Goal: Task Accomplishment & Management: Complete application form

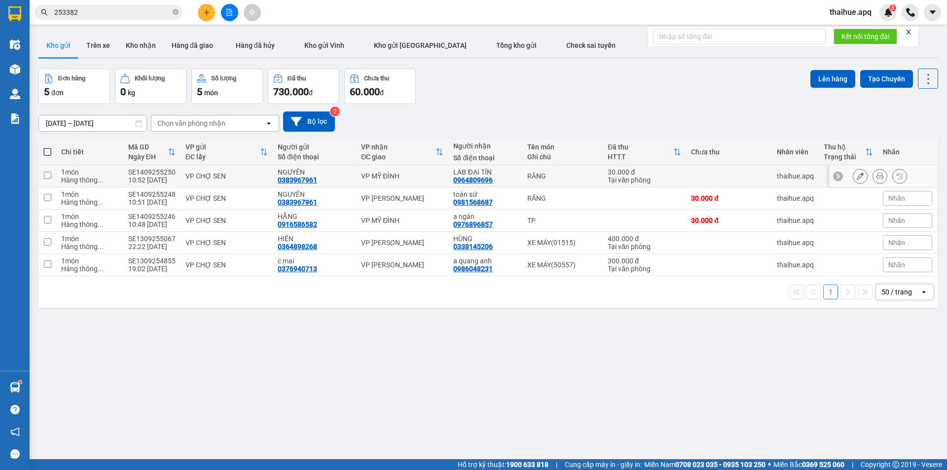
click at [254, 173] on div "VP CHỢ SEN" at bounding box center [226, 176] width 82 height 8
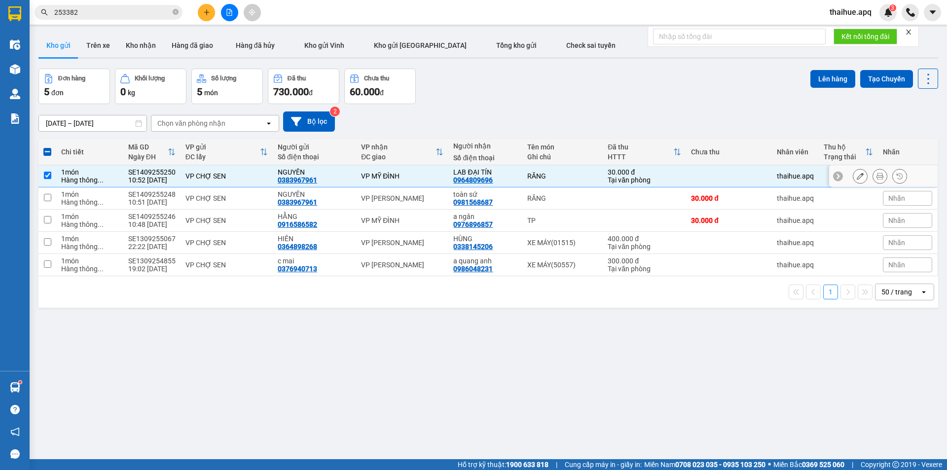
click at [570, 168] on td "RĂNG" at bounding box center [562, 176] width 81 height 22
checkbox input "false"
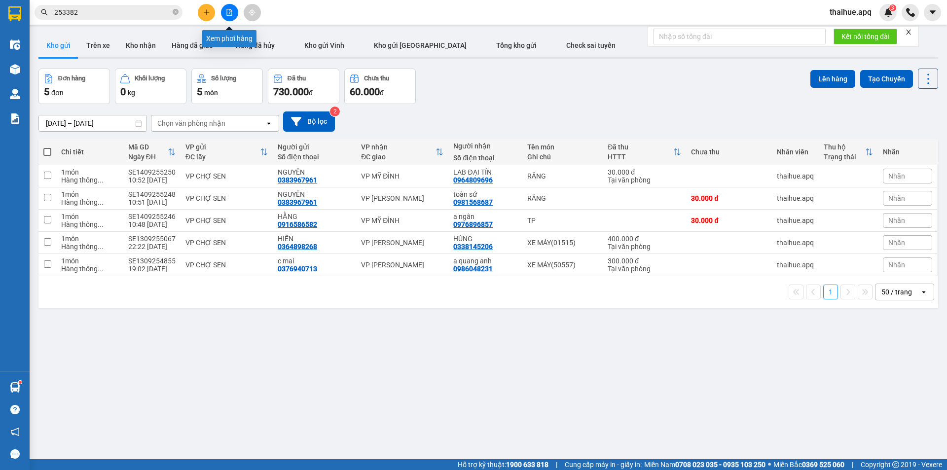
click at [230, 12] on icon "file-add" at bounding box center [229, 12] width 7 height 7
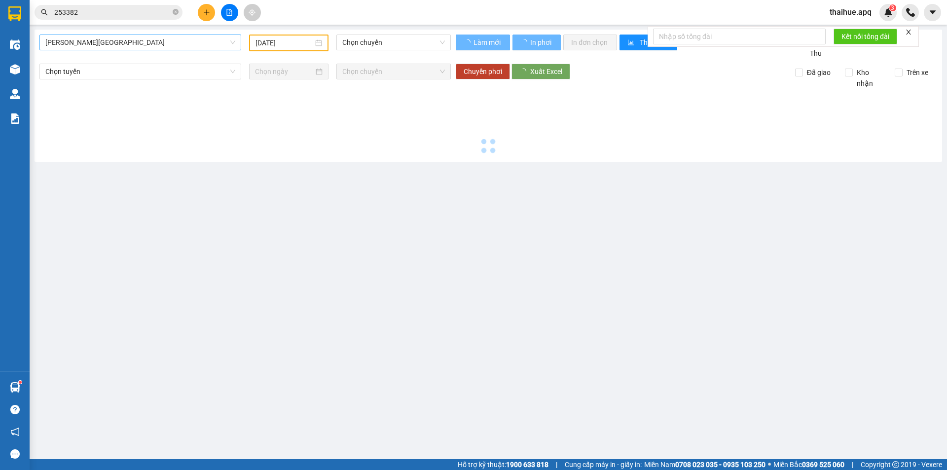
type input "[DATE]"
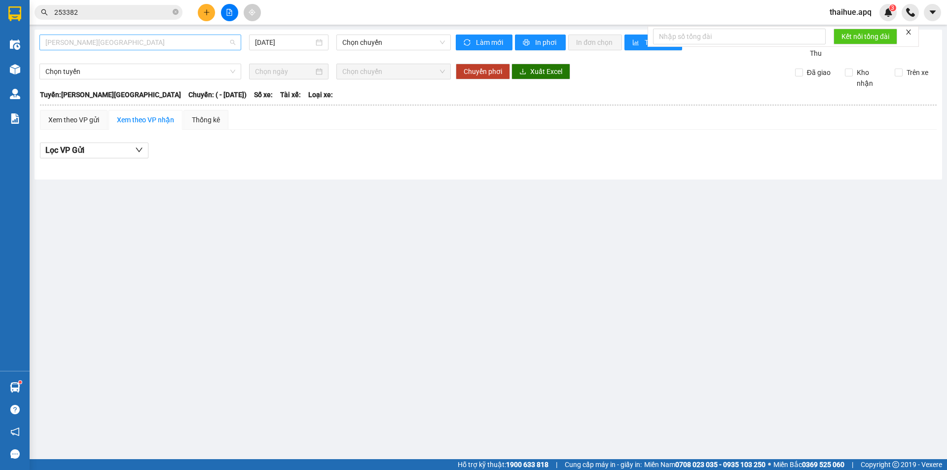
click at [137, 45] on span "[PERSON_NAME][GEOGRAPHIC_DATA]" at bounding box center [140, 42] width 190 height 15
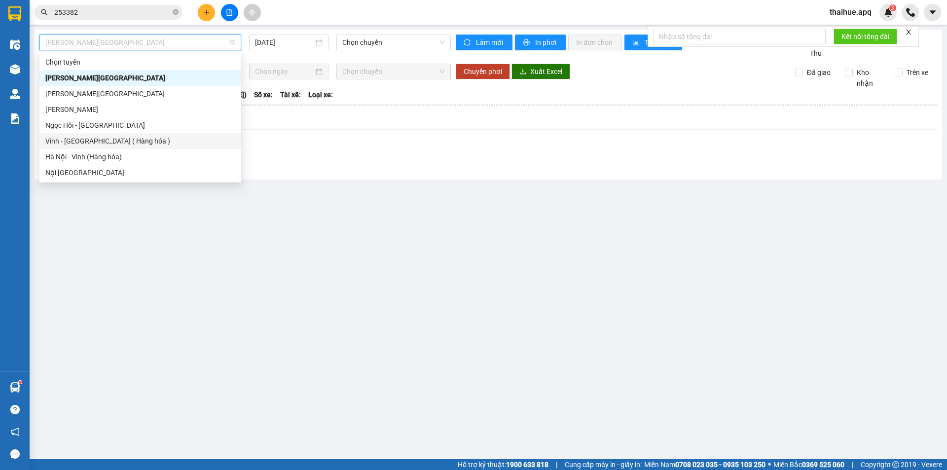
click at [80, 145] on div "Vinh - [GEOGRAPHIC_DATA] ( Hàng hóa )" at bounding box center [140, 141] width 190 height 11
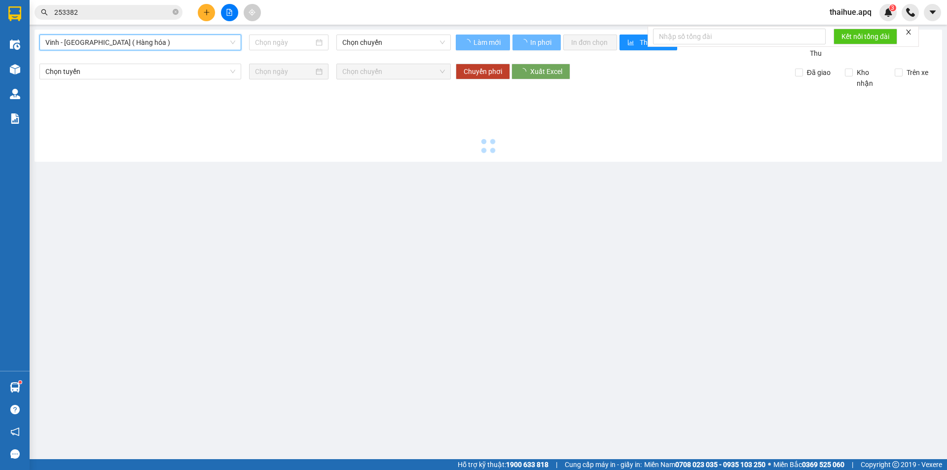
type input "[DATE]"
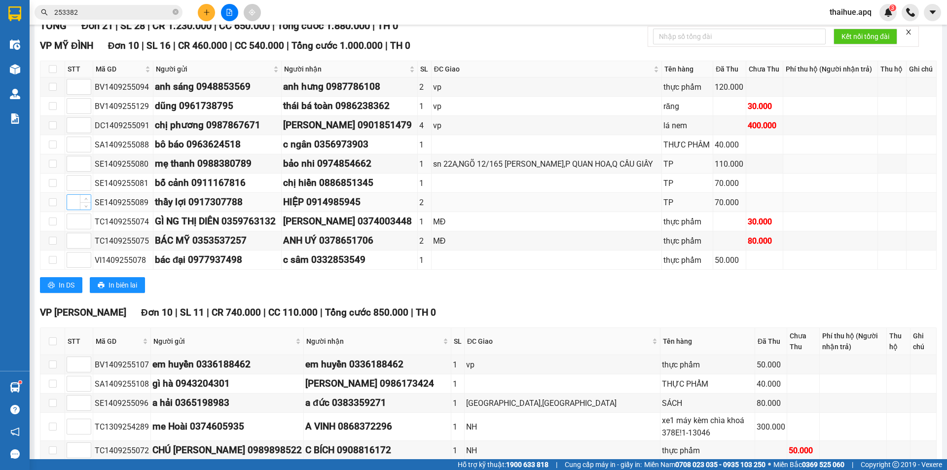
scroll to position [148, 0]
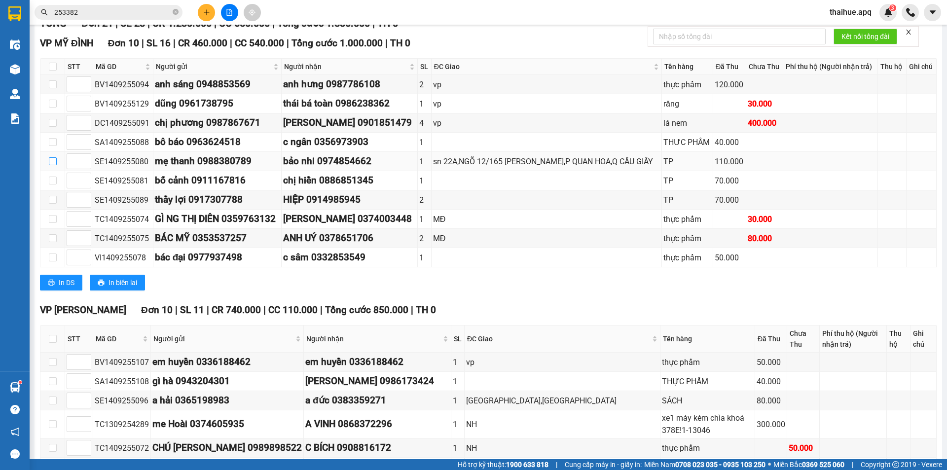
click at [51, 161] on input "checkbox" at bounding box center [53, 161] width 8 height 8
checkbox input "true"
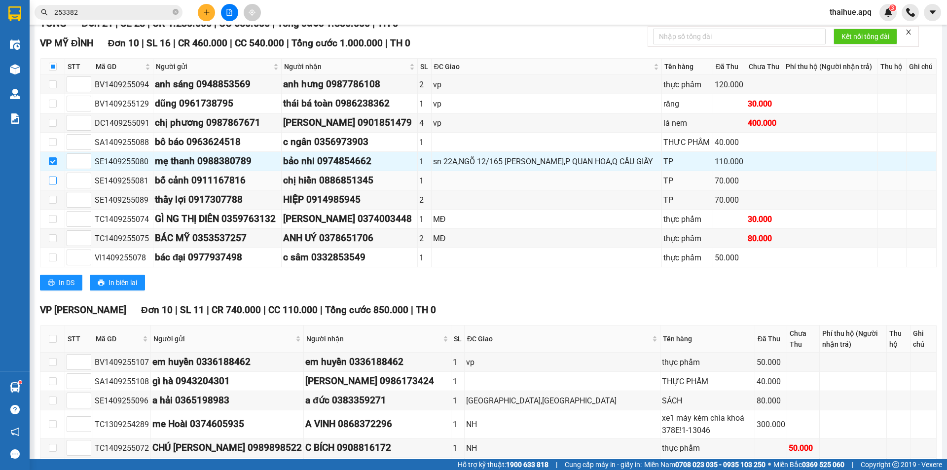
click at [52, 182] on input "checkbox" at bounding box center [53, 181] width 8 height 8
checkbox input "true"
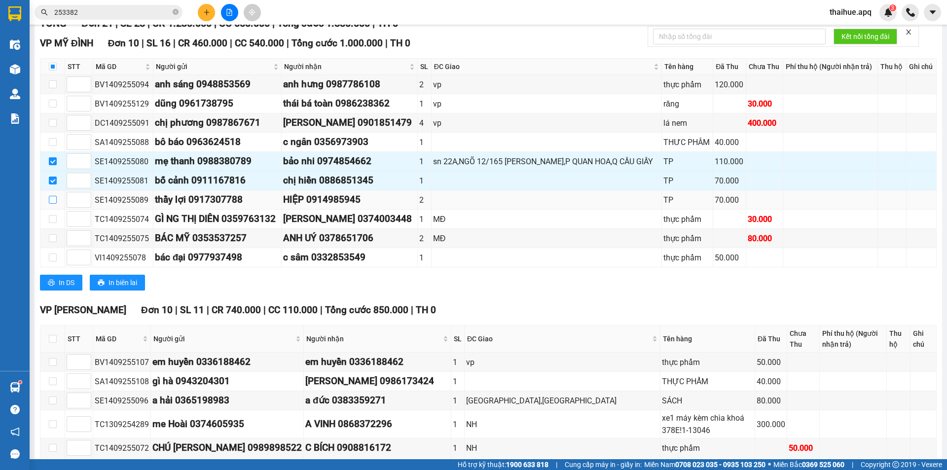
click at [53, 200] on input "checkbox" at bounding box center [53, 200] width 8 height 8
checkbox input "true"
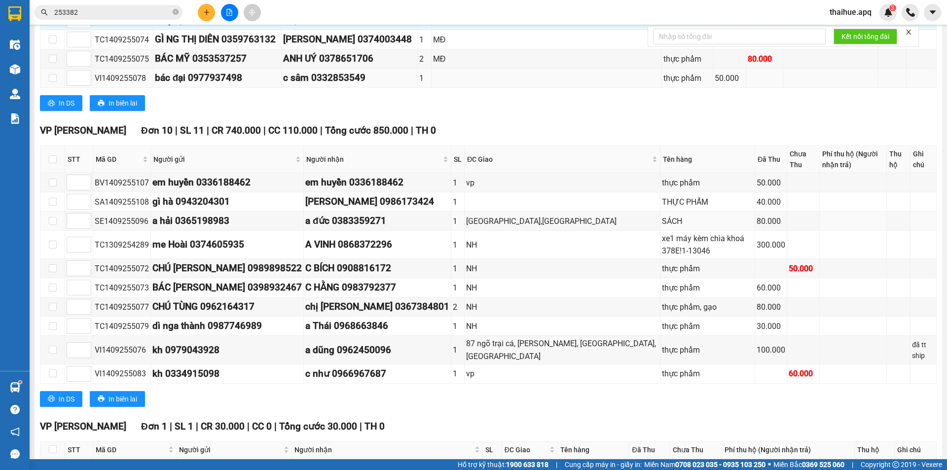
scroll to position [345, 0]
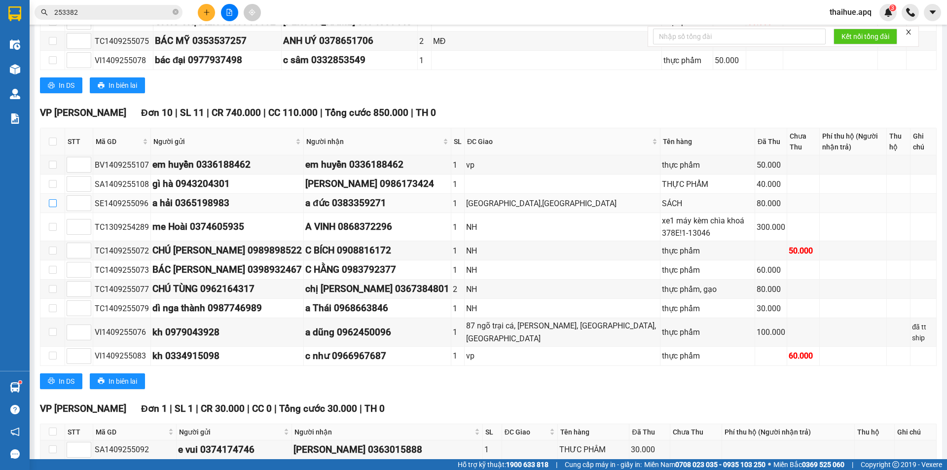
click at [52, 204] on input "checkbox" at bounding box center [53, 203] width 8 height 8
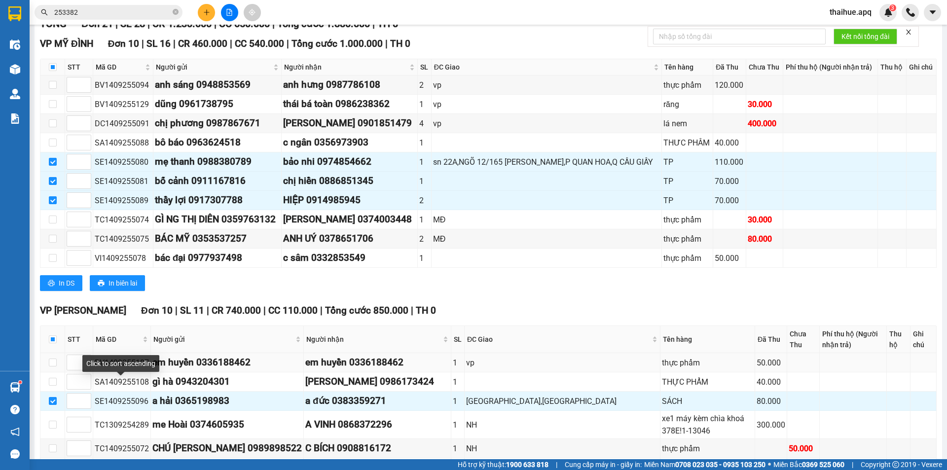
scroll to position [298, 0]
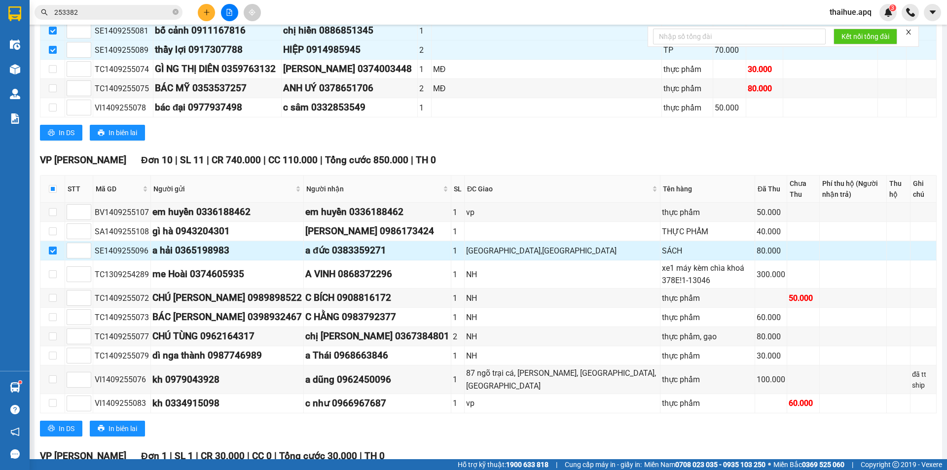
click at [52, 251] on input "checkbox" at bounding box center [53, 251] width 8 height 8
checkbox input "false"
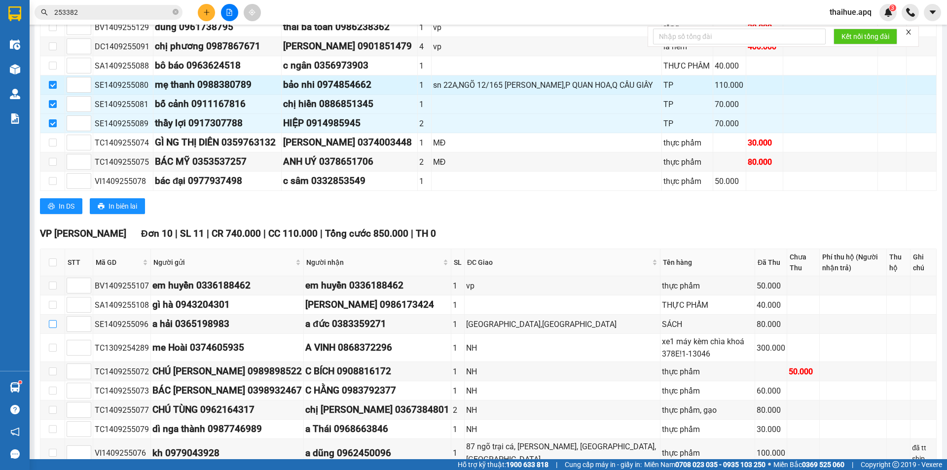
scroll to position [101, 0]
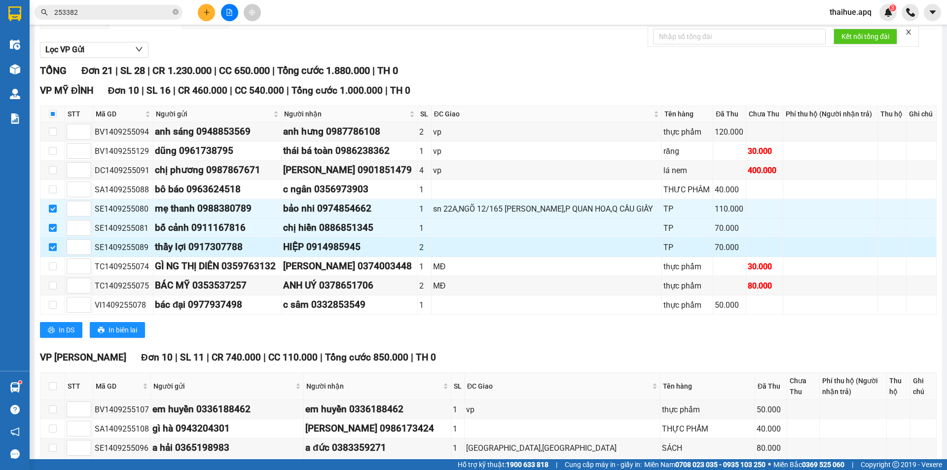
click at [52, 248] on input "checkbox" at bounding box center [53, 247] width 8 height 8
checkbox input "false"
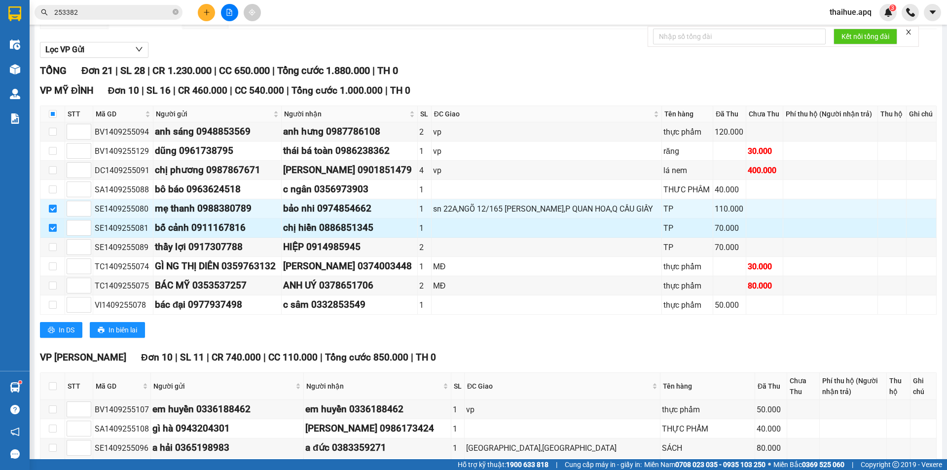
click at [54, 229] on input "checkbox" at bounding box center [53, 228] width 8 height 8
checkbox input "false"
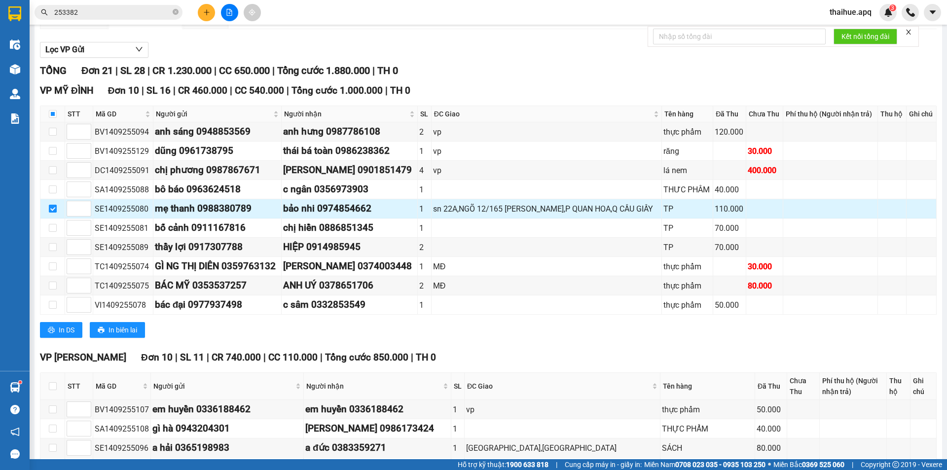
click at [50, 210] on input "checkbox" at bounding box center [53, 209] width 8 height 8
checkbox input "false"
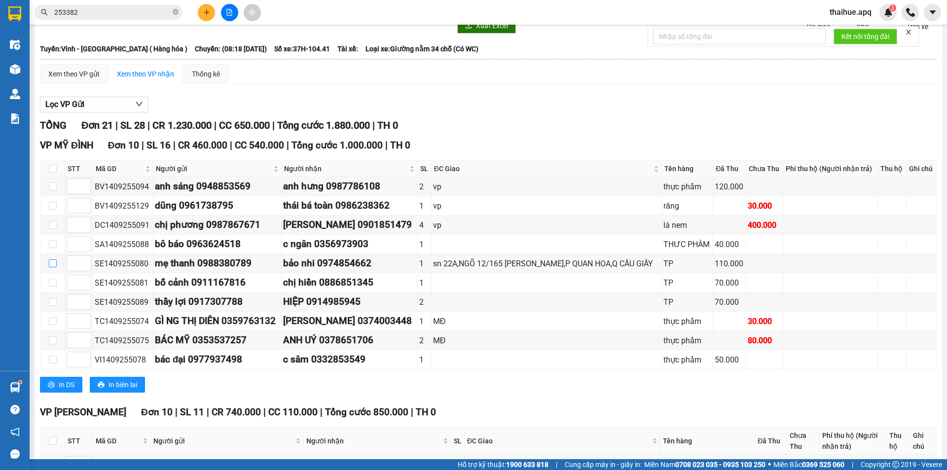
scroll to position [0, 0]
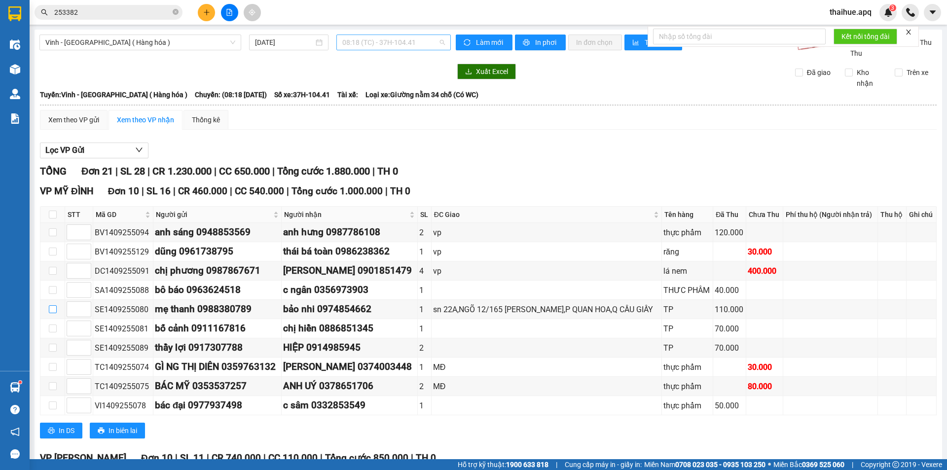
click at [419, 38] on span "08:18 (TC) - 37H-104.41" at bounding box center [393, 42] width 103 height 15
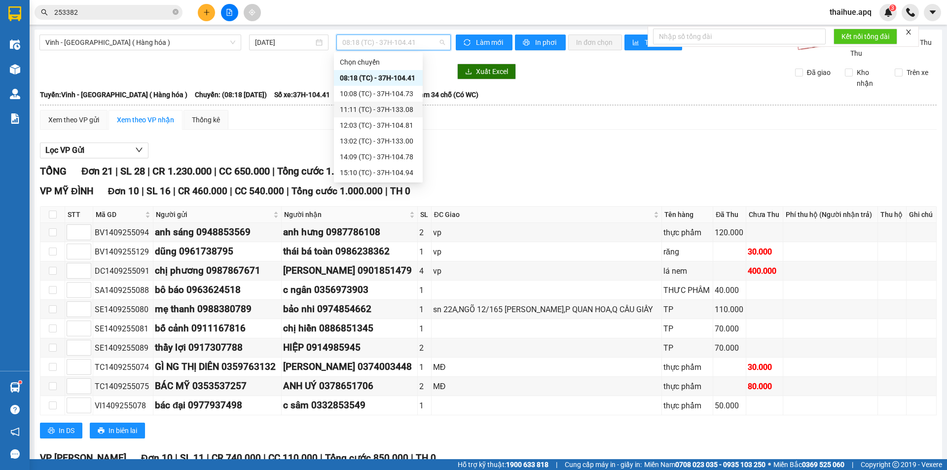
click at [396, 113] on div "11:11 (TC) - 37H-133.08" at bounding box center [378, 109] width 77 height 11
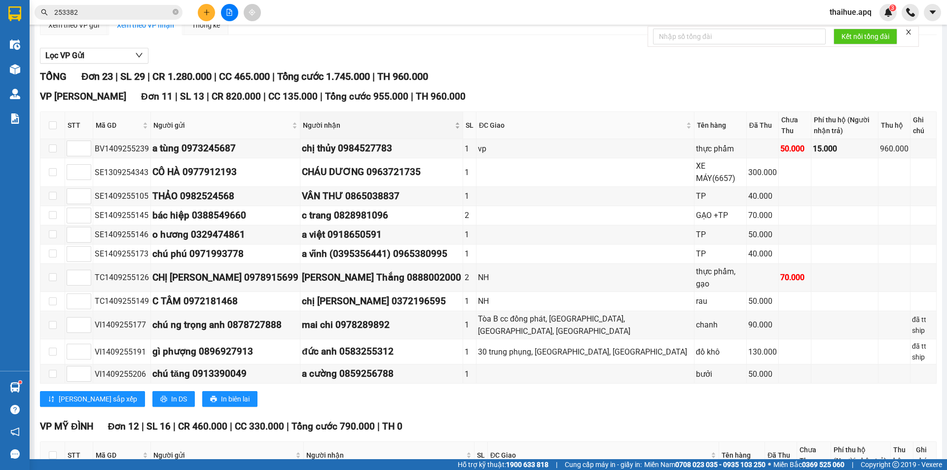
scroll to position [99, 0]
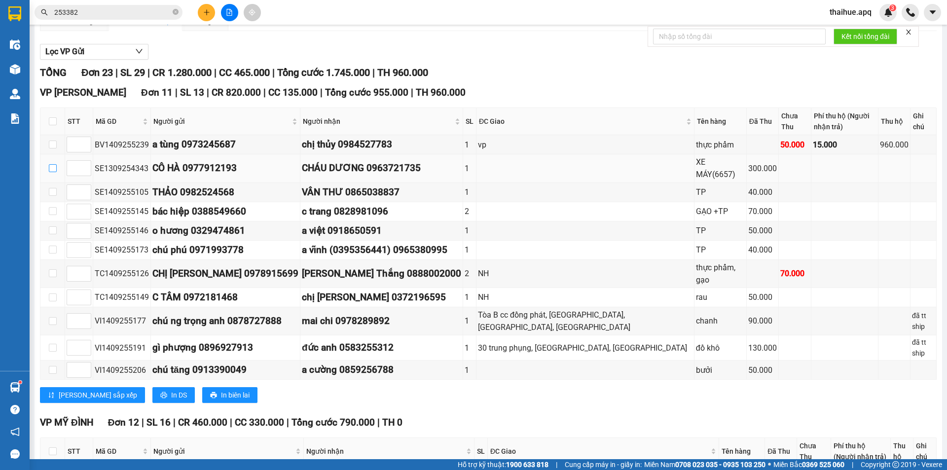
click at [53, 165] on input "checkbox" at bounding box center [53, 168] width 8 height 8
checkbox input "true"
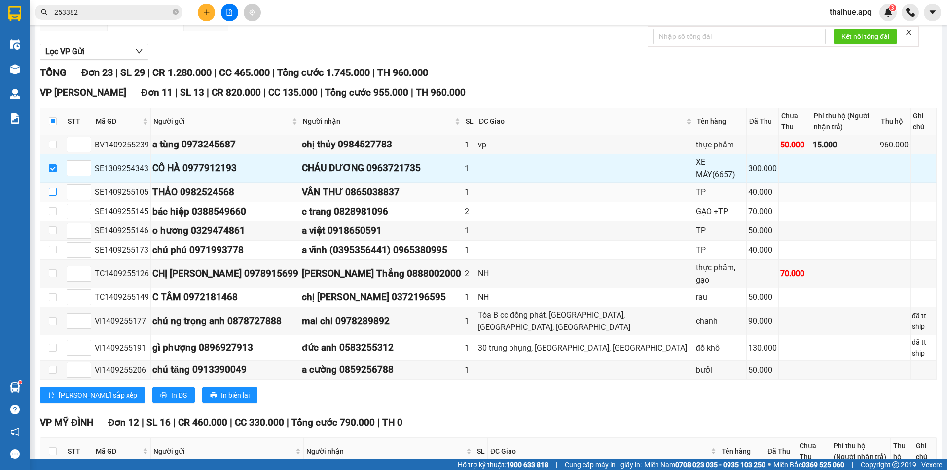
click at [53, 188] on input "checkbox" at bounding box center [53, 192] width 8 height 8
checkbox input "true"
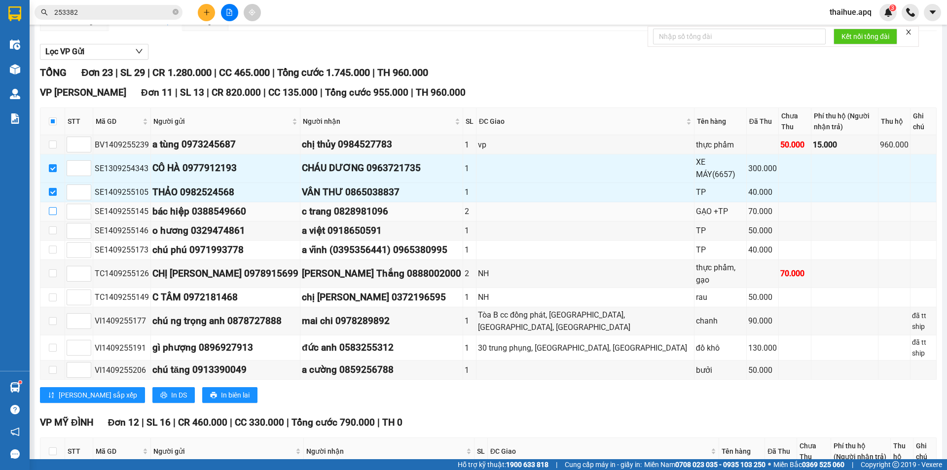
click at [52, 207] on input "checkbox" at bounding box center [53, 211] width 8 height 8
checkbox input "true"
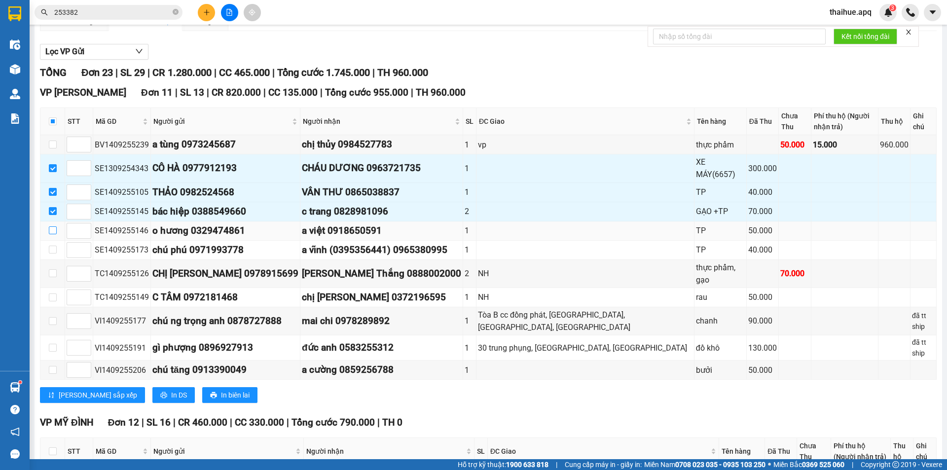
click at [52, 226] on input "checkbox" at bounding box center [53, 230] width 8 height 8
checkbox input "true"
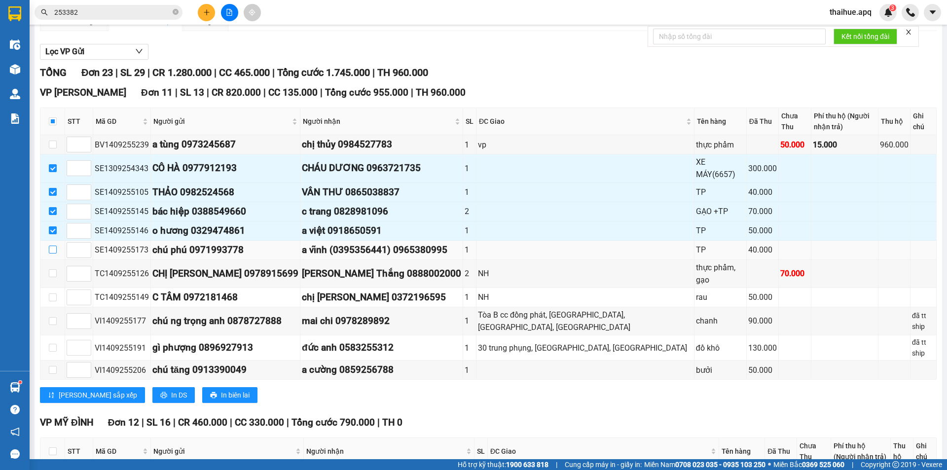
click at [53, 246] on input "checkbox" at bounding box center [53, 250] width 8 height 8
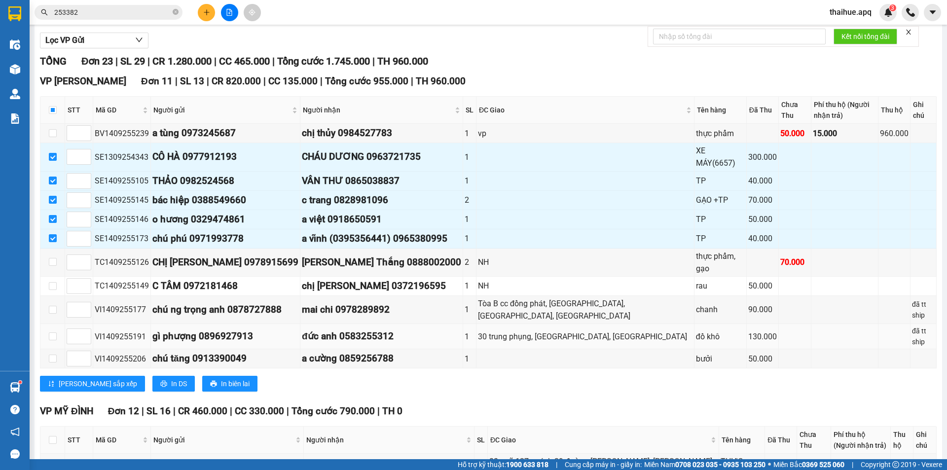
scroll to position [49, 0]
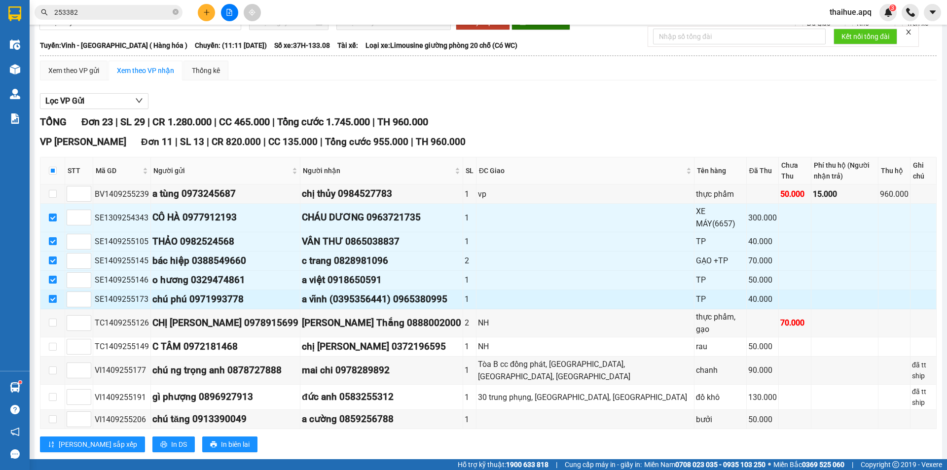
click at [52, 295] on input "checkbox" at bounding box center [53, 299] width 8 height 8
checkbox input "false"
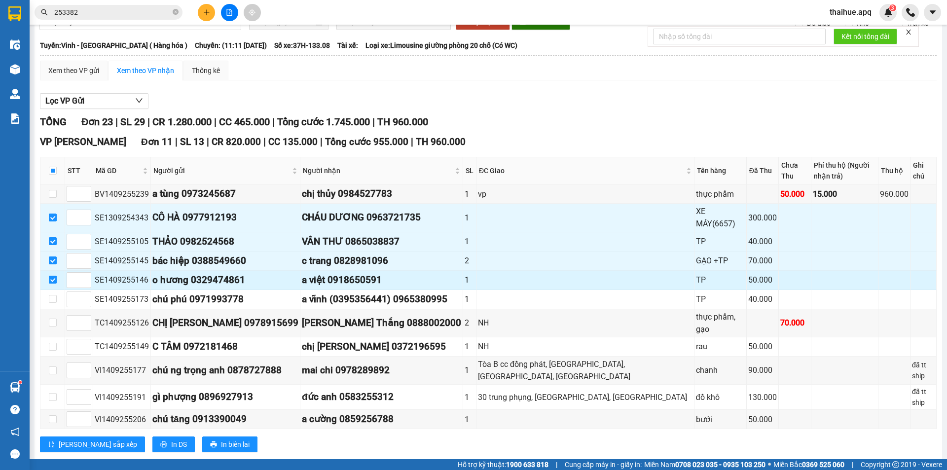
click at [54, 276] on input "checkbox" at bounding box center [53, 280] width 8 height 8
checkbox input "false"
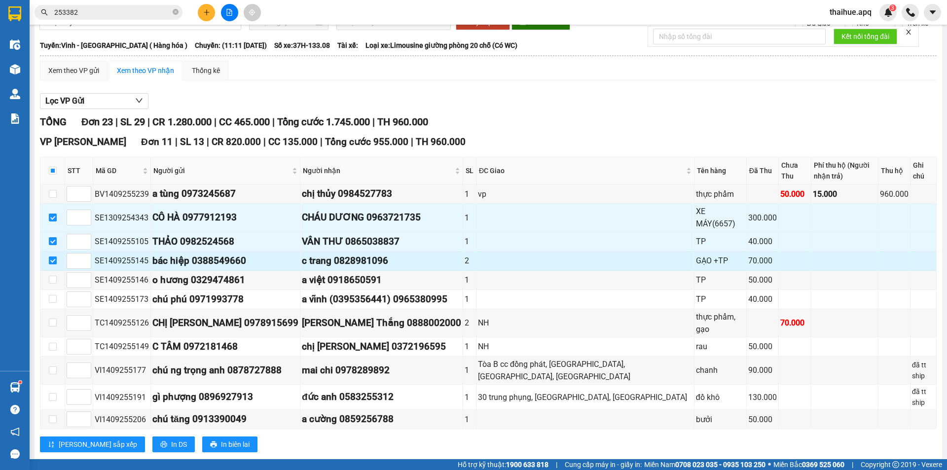
click at [53, 256] on input "checkbox" at bounding box center [53, 260] width 8 height 8
checkbox input "false"
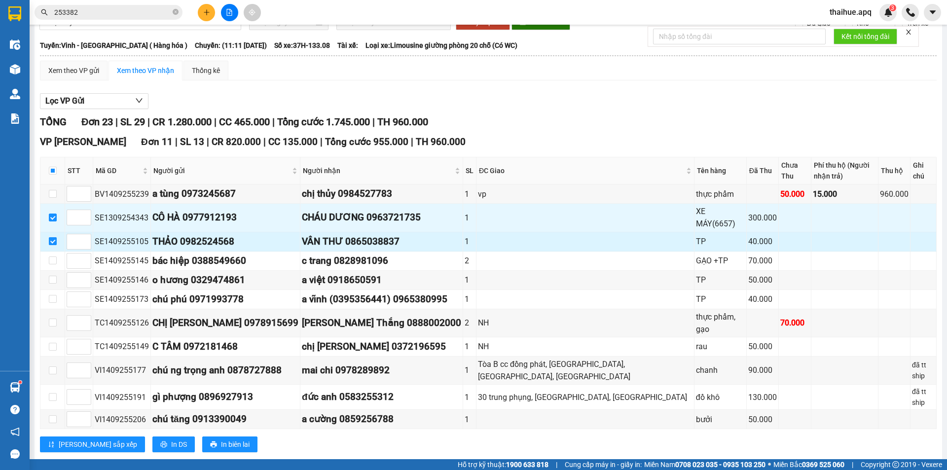
click at [53, 237] on input "checkbox" at bounding box center [53, 241] width 8 height 8
checkbox input "false"
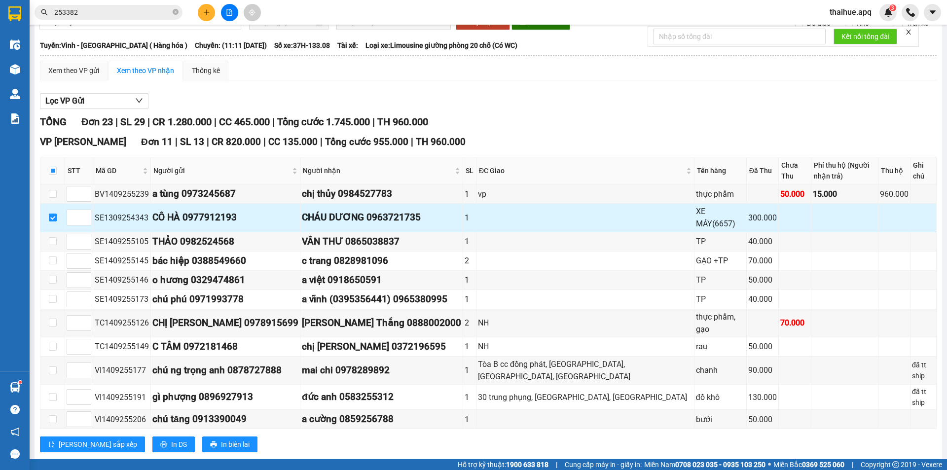
click at [54, 215] on input "checkbox" at bounding box center [53, 218] width 8 height 8
checkbox input "false"
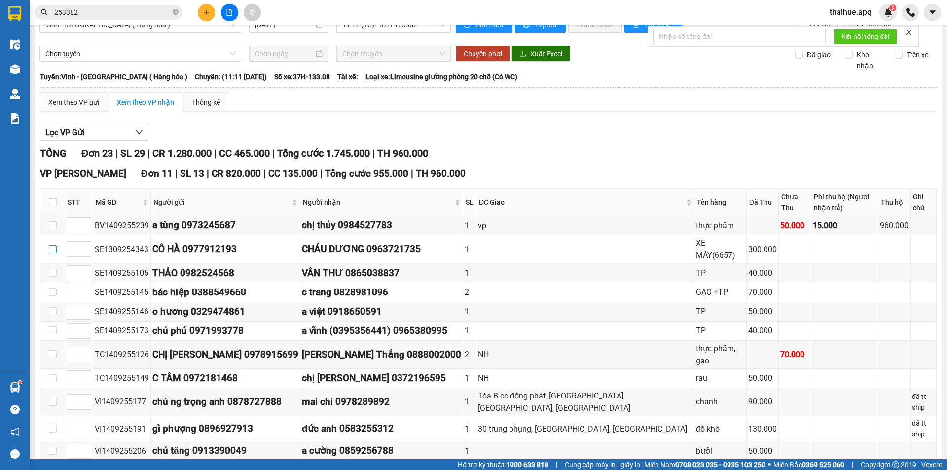
scroll to position [0, 0]
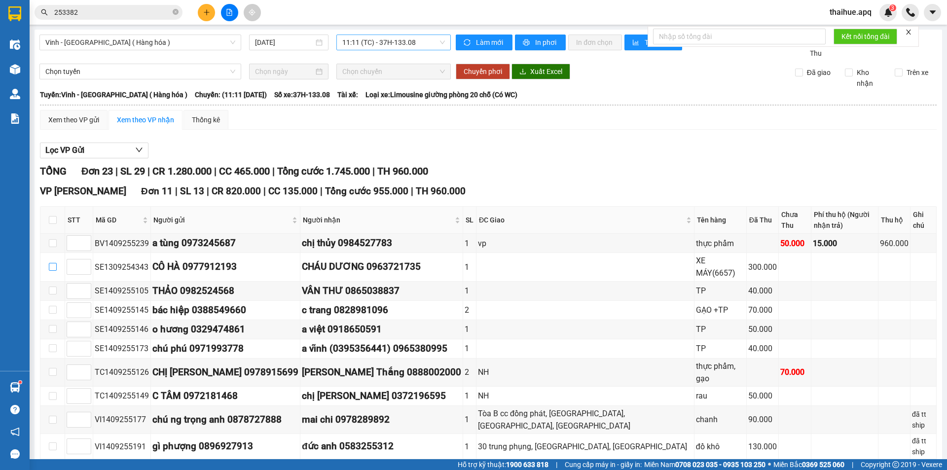
click at [422, 40] on span "11:11 (TC) - 37H-133.08" at bounding box center [393, 42] width 103 height 15
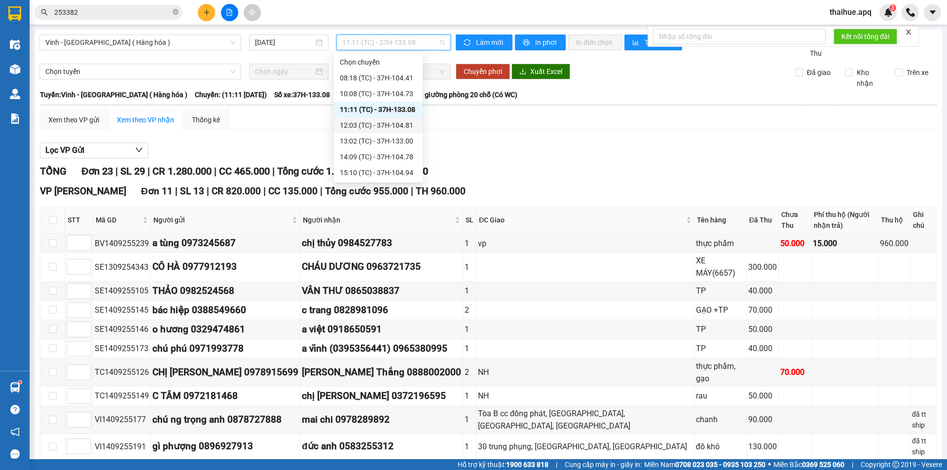
click at [402, 127] on div "12:03 (TC) - 37H-104.81" at bounding box center [378, 125] width 77 height 11
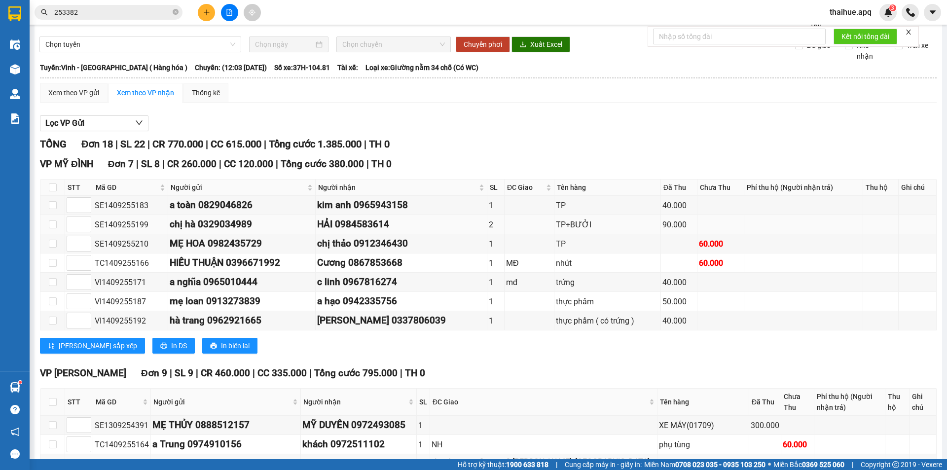
scroll to position [99, 0]
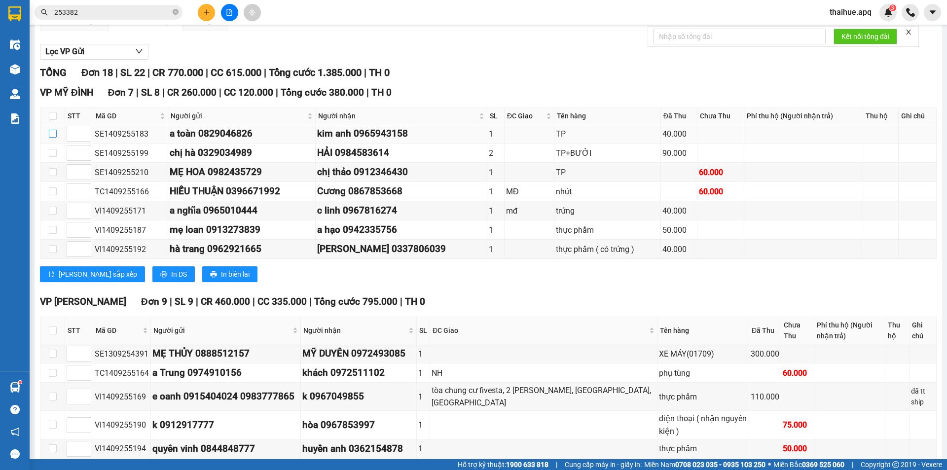
click at [51, 134] on input "checkbox" at bounding box center [53, 134] width 8 height 8
checkbox input "true"
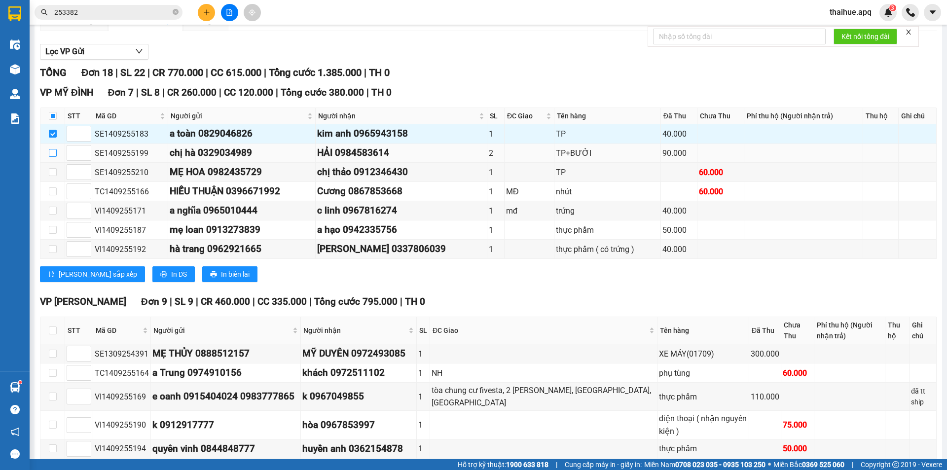
click at [50, 151] on input "checkbox" at bounding box center [53, 153] width 8 height 8
checkbox input "true"
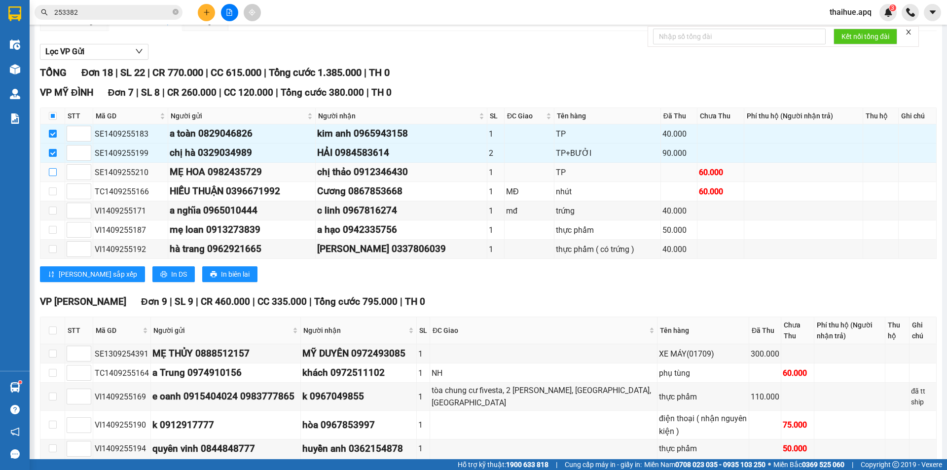
click at [51, 171] on input "checkbox" at bounding box center [53, 172] width 8 height 8
checkbox input "true"
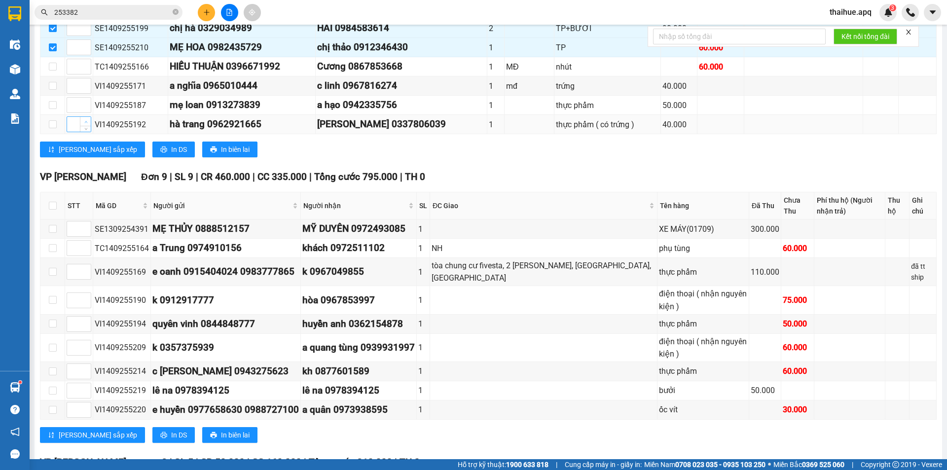
scroll to position [247, 0]
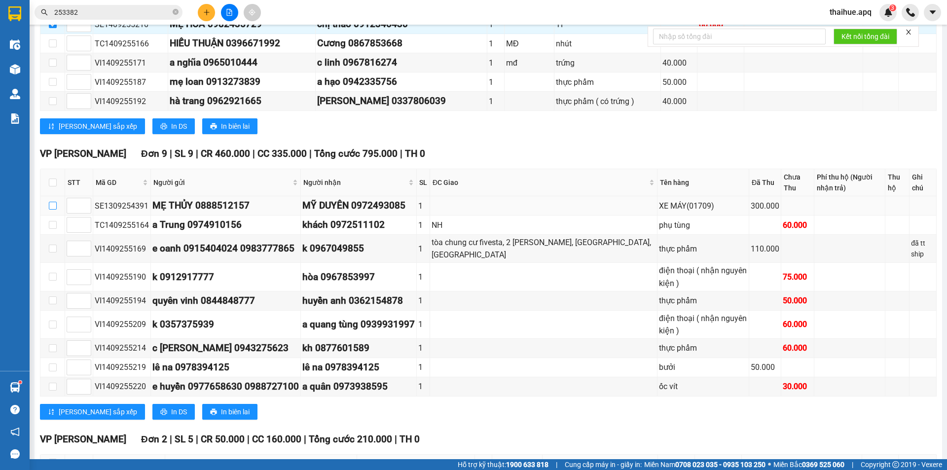
click at [53, 207] on input "checkbox" at bounding box center [53, 206] width 8 height 8
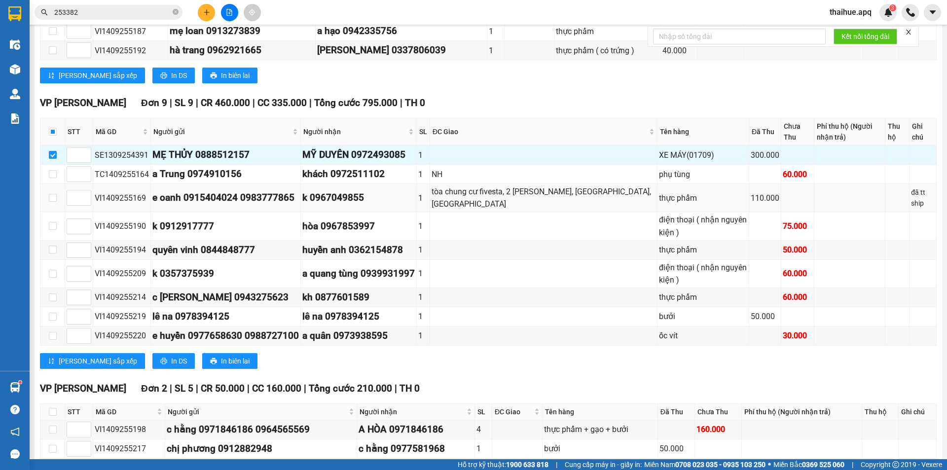
scroll to position [200, 0]
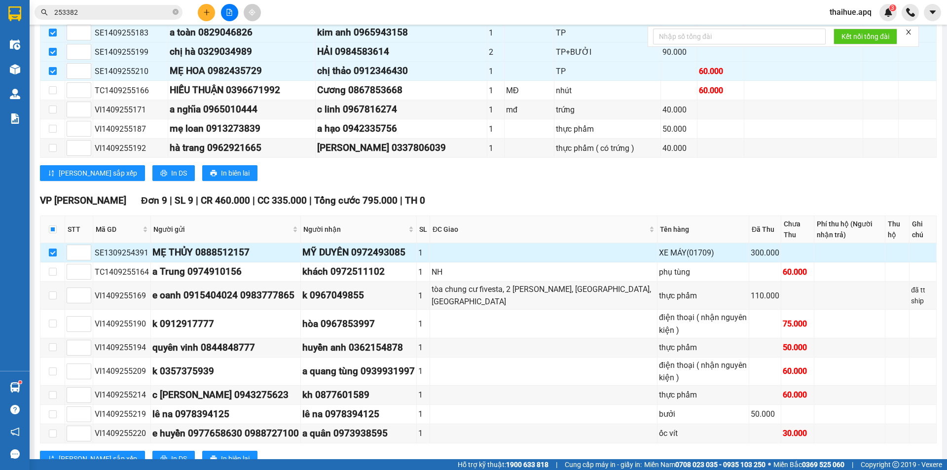
click at [52, 253] on input "checkbox" at bounding box center [53, 253] width 8 height 8
checkbox input "false"
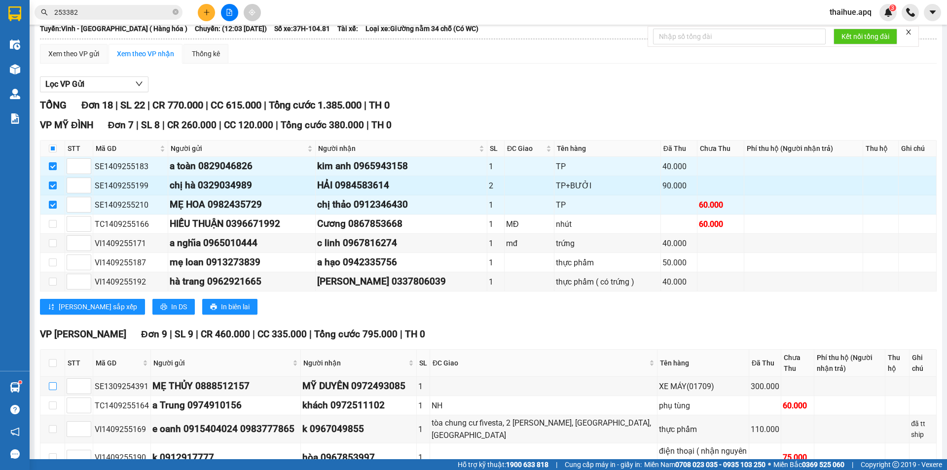
scroll to position [52, 0]
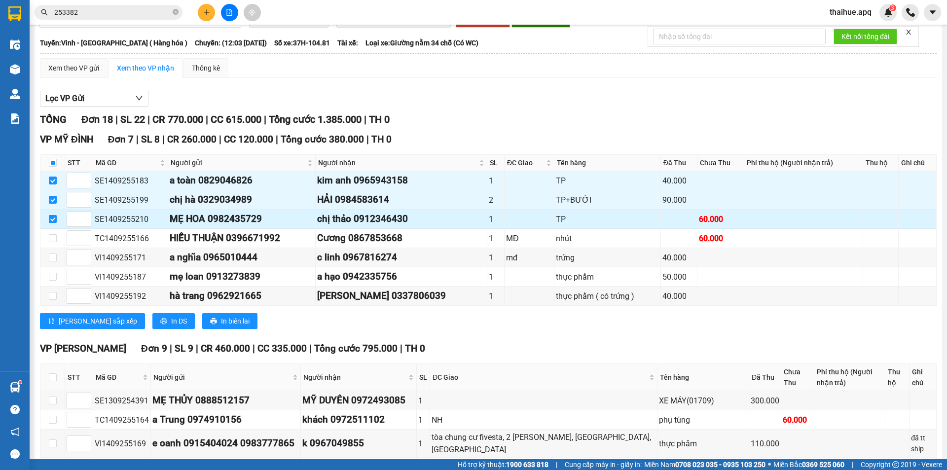
click at [53, 220] on input "checkbox" at bounding box center [53, 219] width 8 height 8
checkbox input "false"
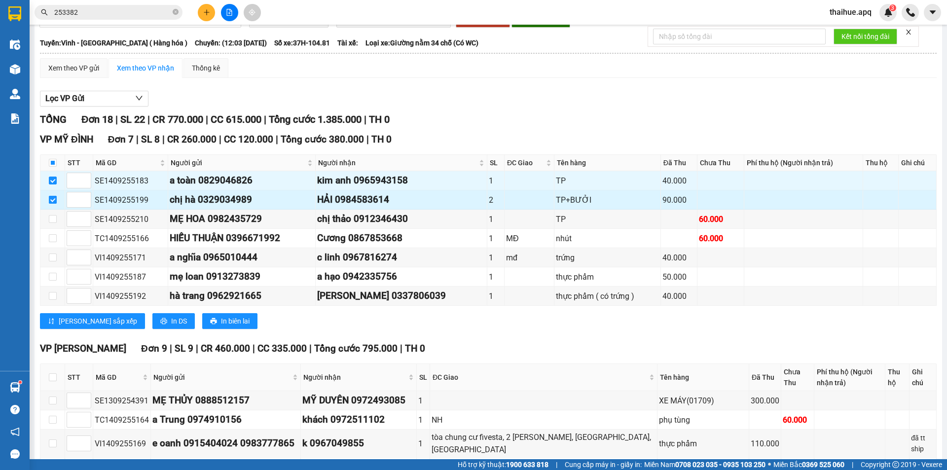
click at [50, 198] on input "checkbox" at bounding box center [53, 200] width 8 height 8
checkbox input "false"
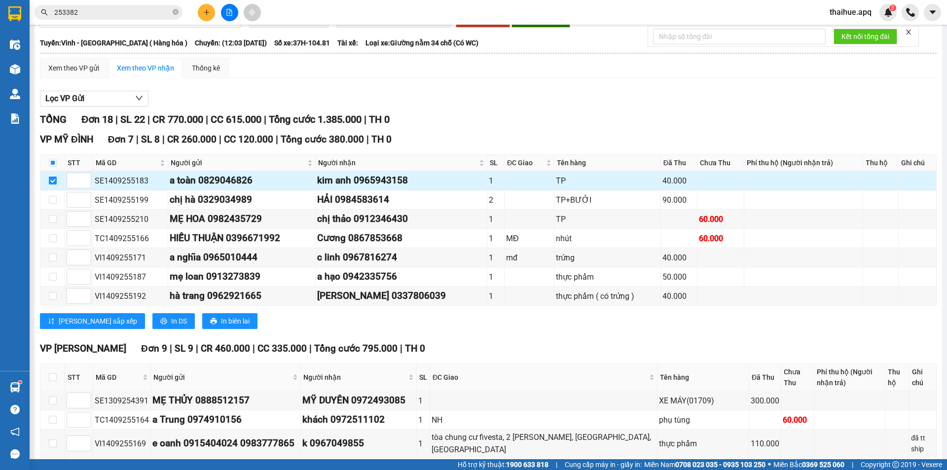
click at [53, 181] on input "checkbox" at bounding box center [53, 181] width 8 height 8
checkbox input "false"
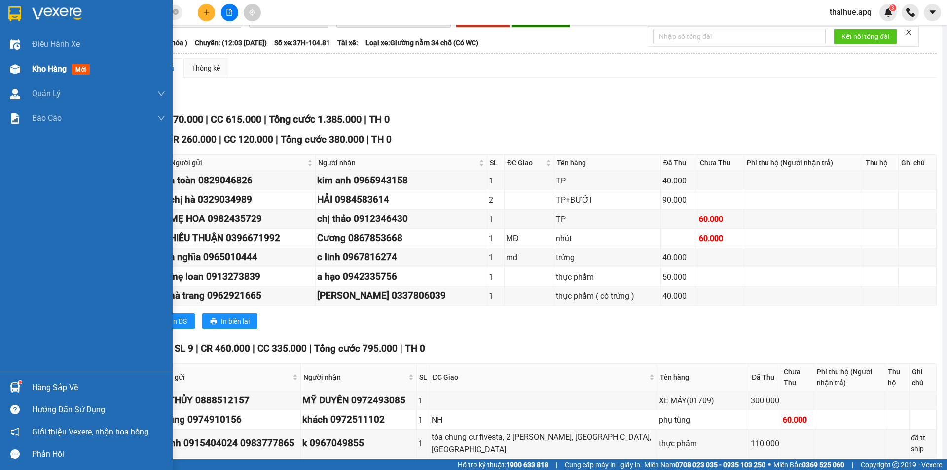
click at [51, 67] on span "Kho hàng" at bounding box center [49, 68] width 35 height 9
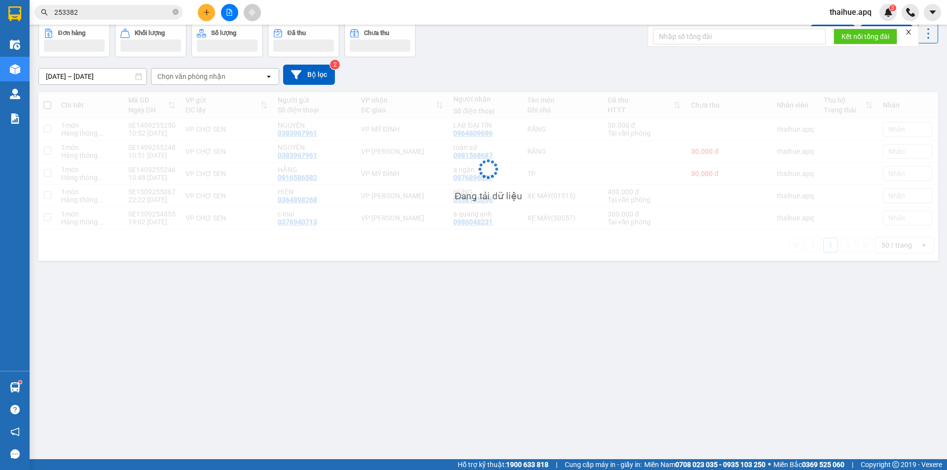
scroll to position [45, 0]
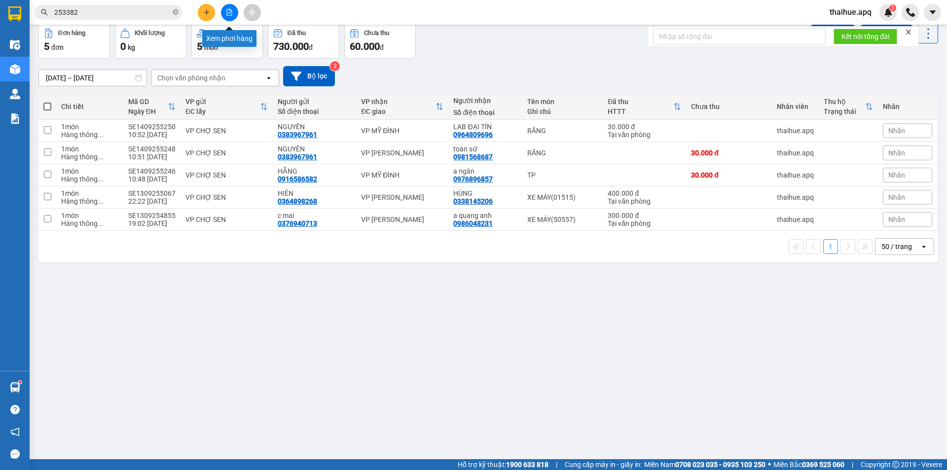
click at [227, 14] on icon "file-add" at bounding box center [229, 12] width 5 height 7
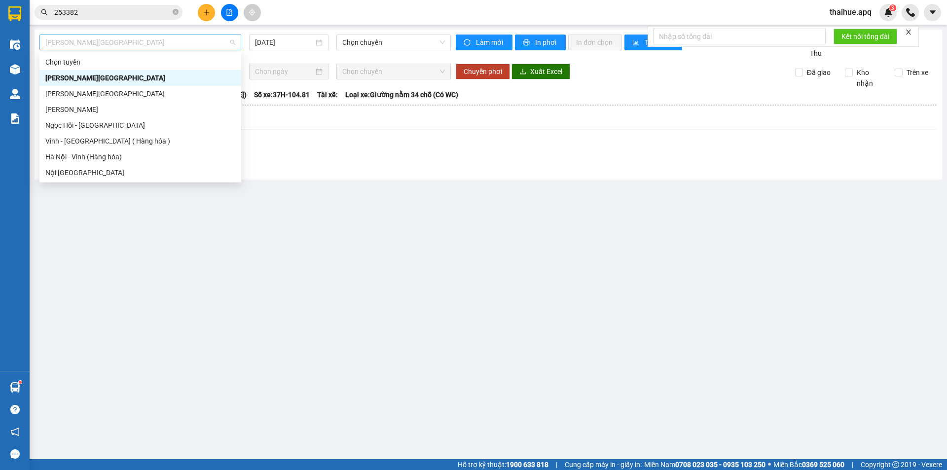
click at [121, 42] on span "[PERSON_NAME][GEOGRAPHIC_DATA]" at bounding box center [140, 42] width 190 height 15
click at [85, 140] on div "Vinh - [GEOGRAPHIC_DATA] ( Hàng hóa )" at bounding box center [140, 141] width 190 height 11
type input "[DATE]"
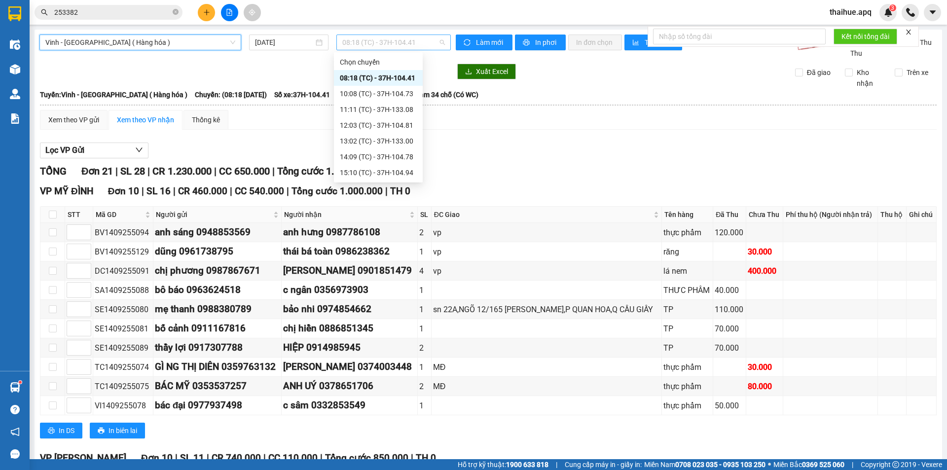
click at [416, 40] on span "08:18 (TC) - 37H-104.41" at bounding box center [393, 42] width 103 height 15
click at [396, 176] on div "15:10 (TC) - 37H-104.94" at bounding box center [378, 172] width 77 height 11
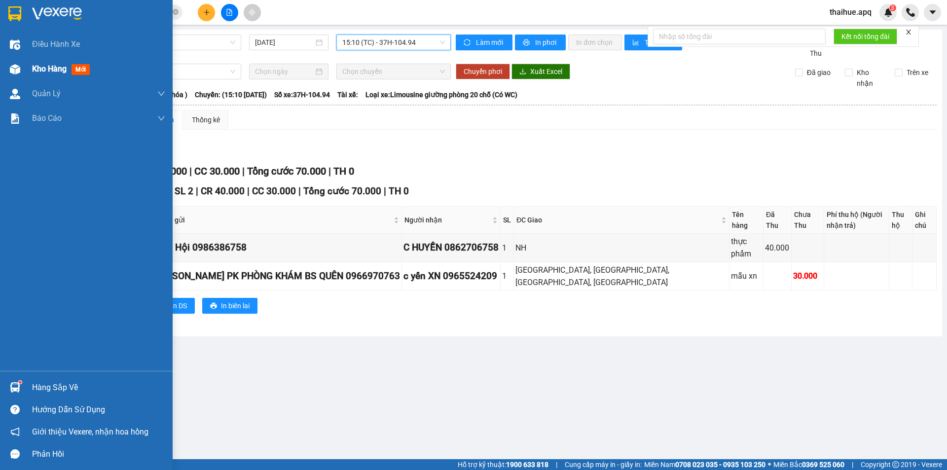
click at [51, 70] on span "Kho hàng" at bounding box center [49, 68] width 35 height 9
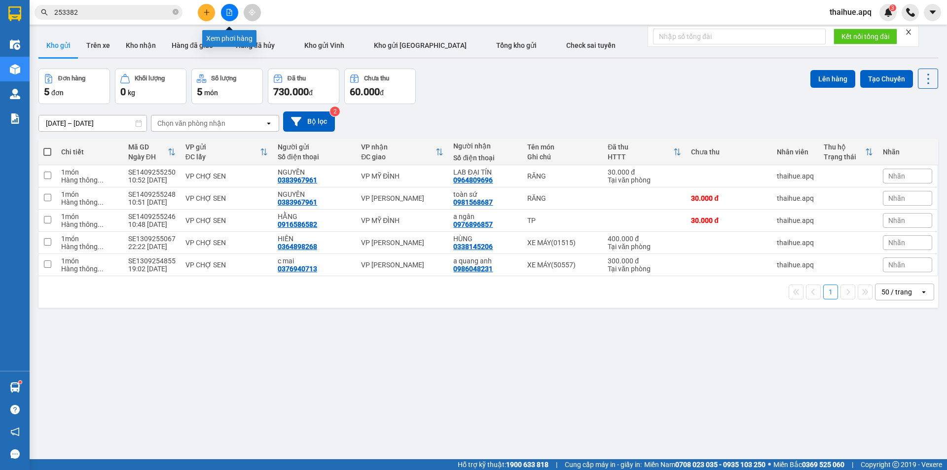
click at [227, 12] on icon "file-add" at bounding box center [229, 12] width 5 height 7
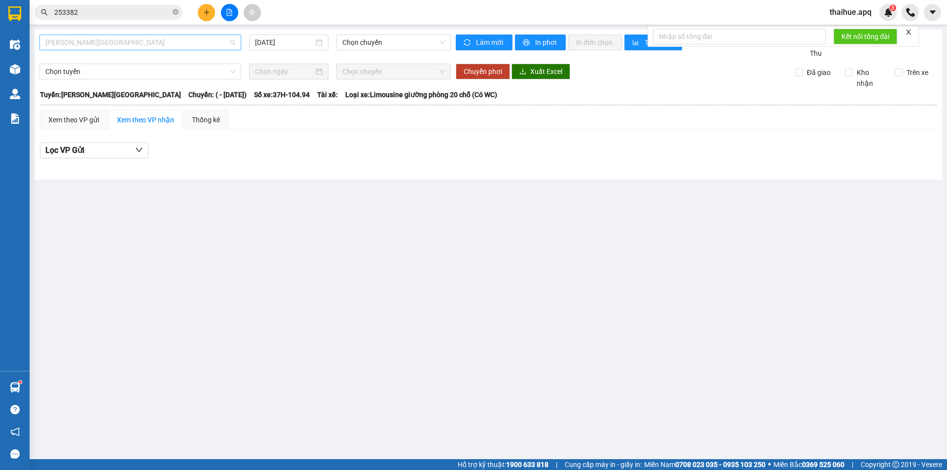
click at [151, 37] on span "[PERSON_NAME][GEOGRAPHIC_DATA]" at bounding box center [140, 42] width 190 height 15
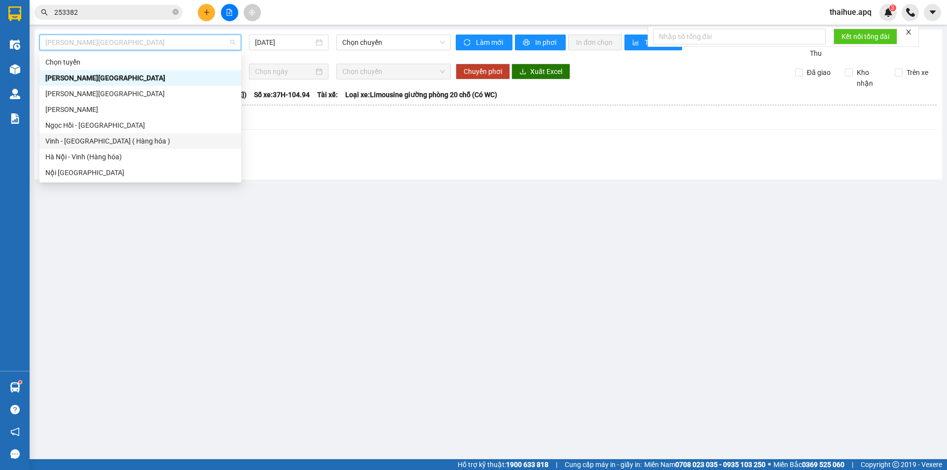
click at [72, 143] on div "Vinh - [GEOGRAPHIC_DATA] ( Hàng hóa )" at bounding box center [140, 141] width 190 height 11
type input "[DATE]"
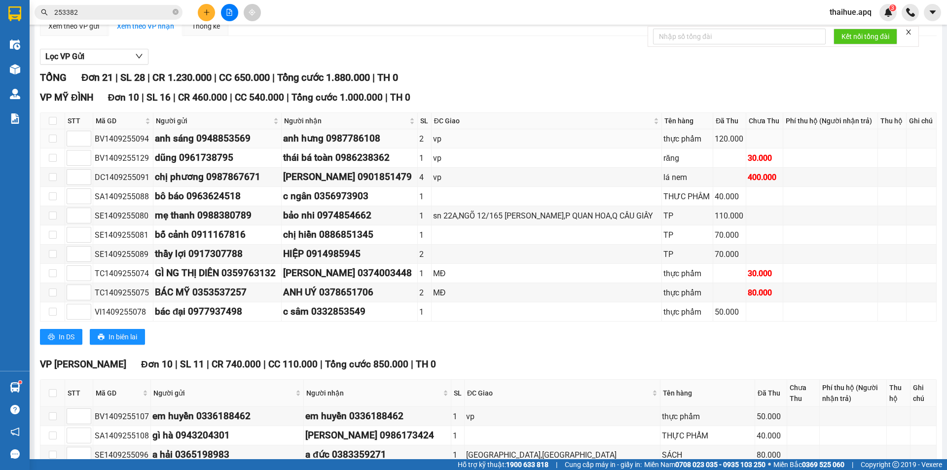
scroll to position [99, 0]
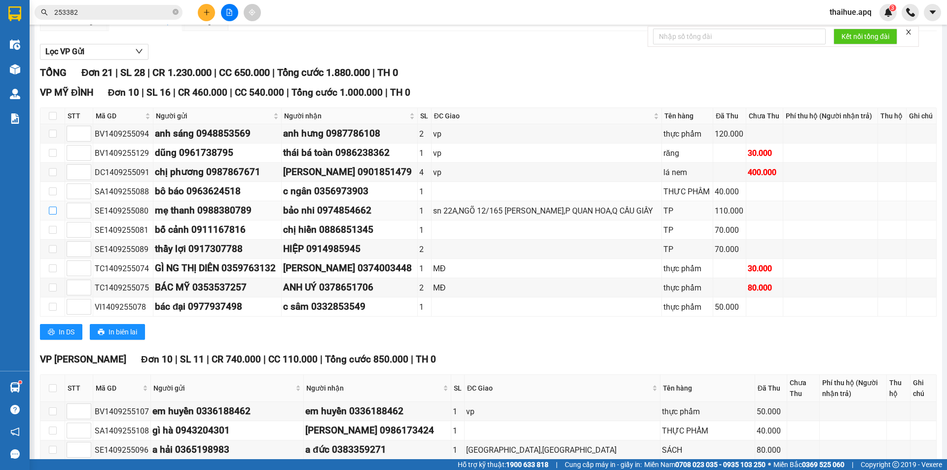
click at [52, 211] on input "checkbox" at bounding box center [53, 211] width 8 height 8
checkbox input "true"
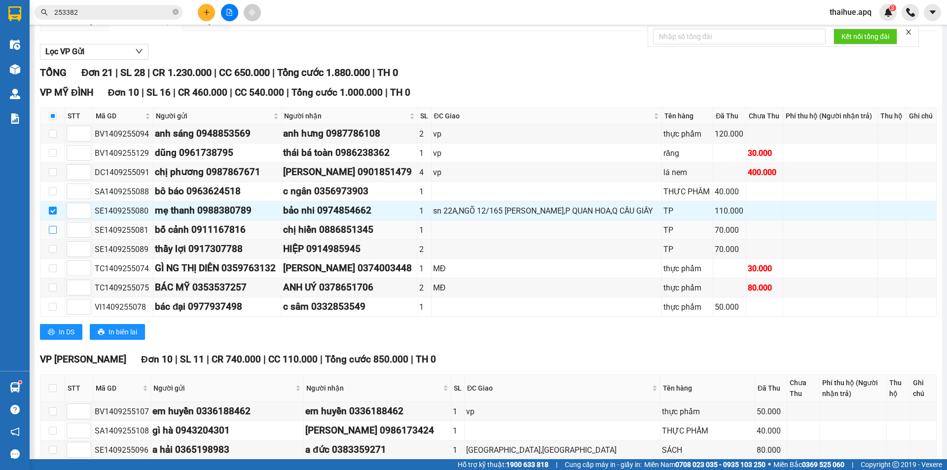
click at [50, 230] on input "checkbox" at bounding box center [53, 230] width 8 height 8
checkbox input "true"
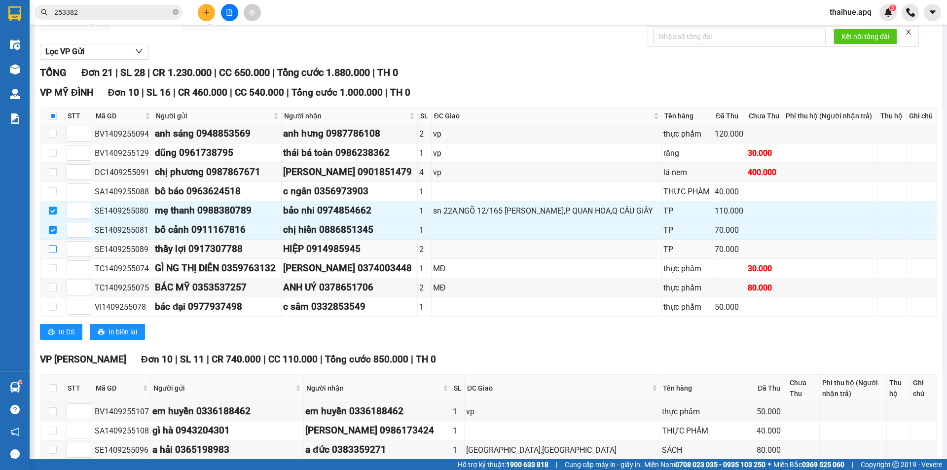
click at [53, 250] on input "checkbox" at bounding box center [53, 249] width 8 height 8
checkbox input "true"
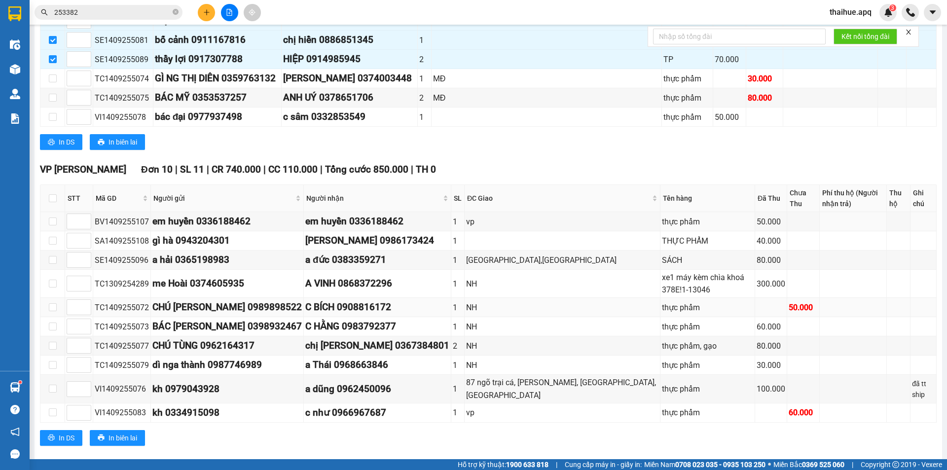
scroll to position [296, 0]
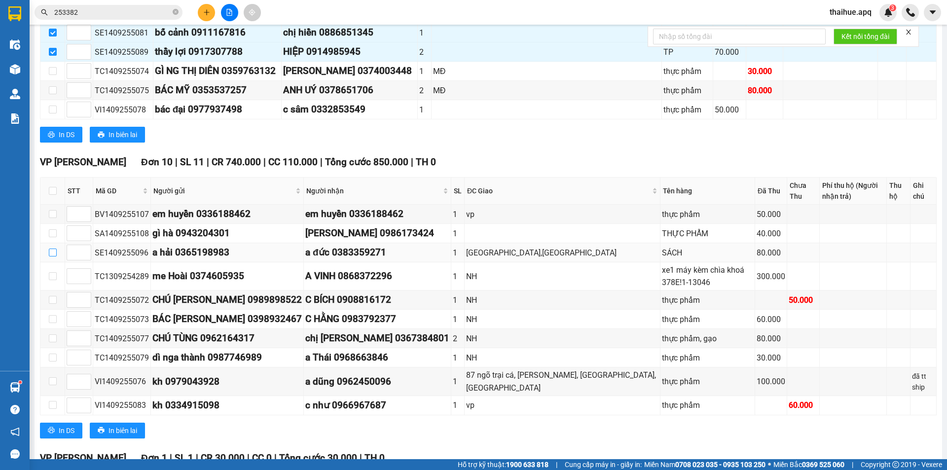
click at [52, 254] on input "checkbox" at bounding box center [53, 253] width 8 height 8
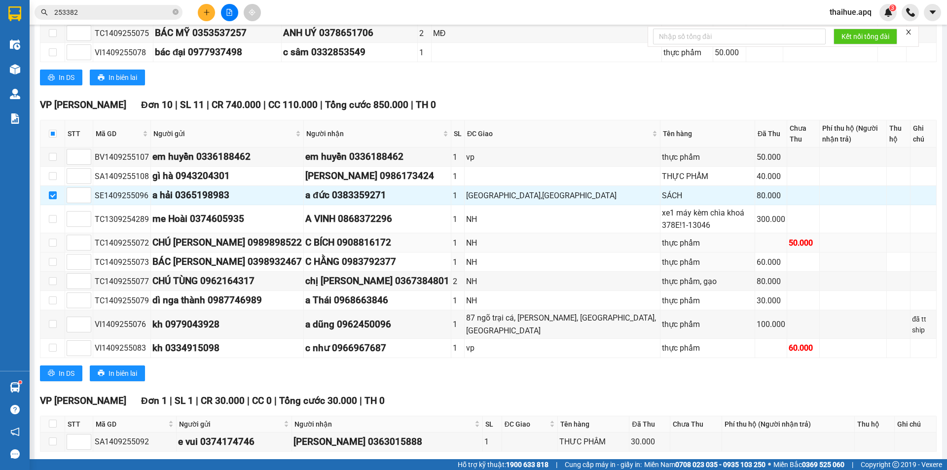
scroll to position [298, 0]
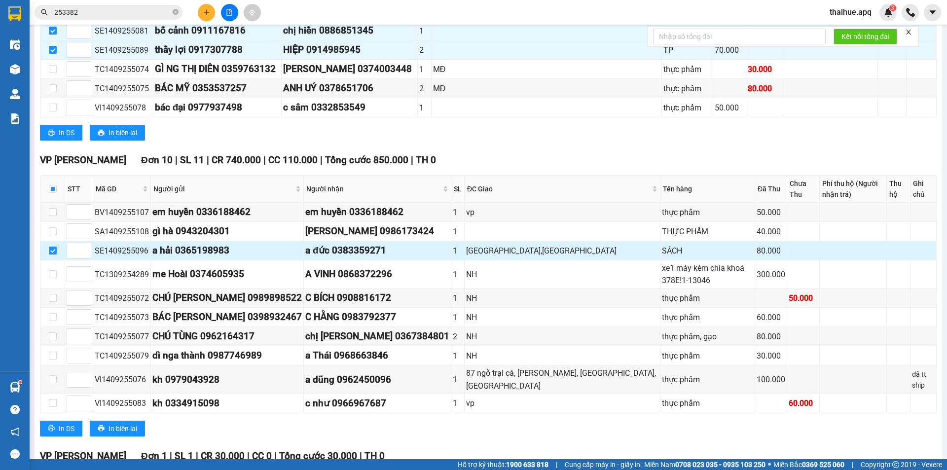
click at [52, 250] on input "checkbox" at bounding box center [53, 251] width 8 height 8
checkbox input "false"
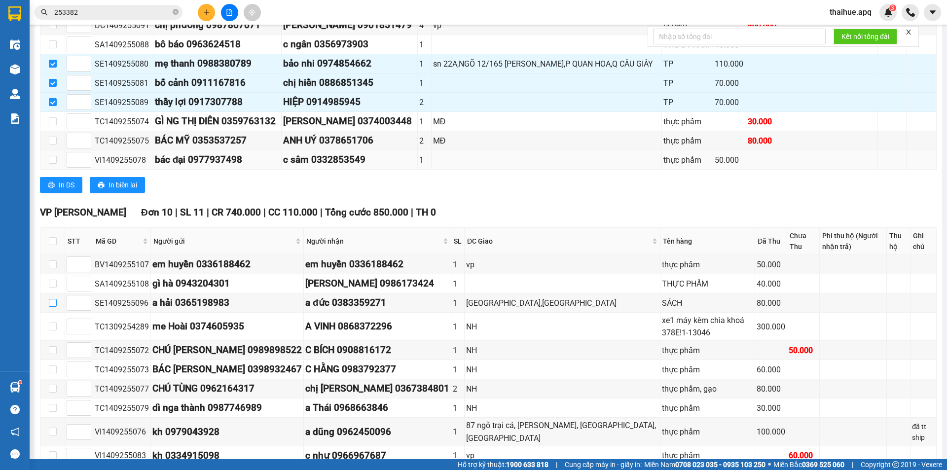
scroll to position [199, 0]
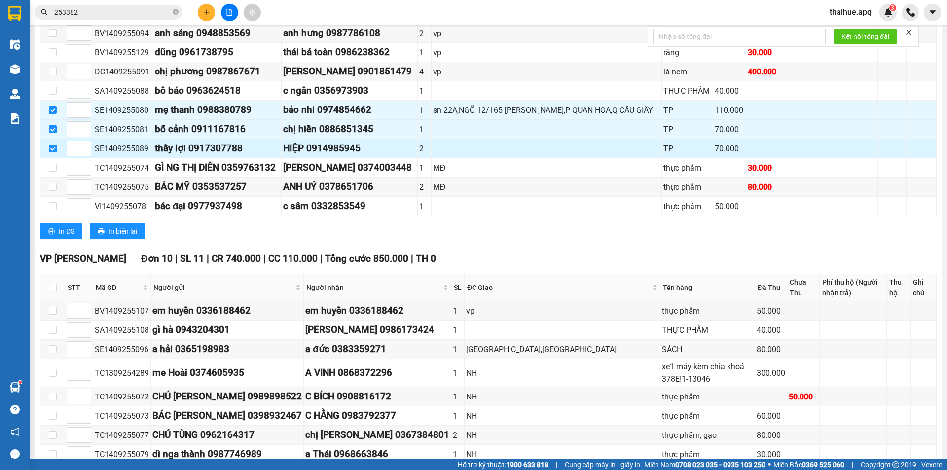
drag, startPoint x: 51, startPoint y: 149, endPoint x: 53, endPoint y: 144, distance: 5.3
click at [52, 149] on input "checkbox" at bounding box center [53, 148] width 8 height 8
checkbox input "false"
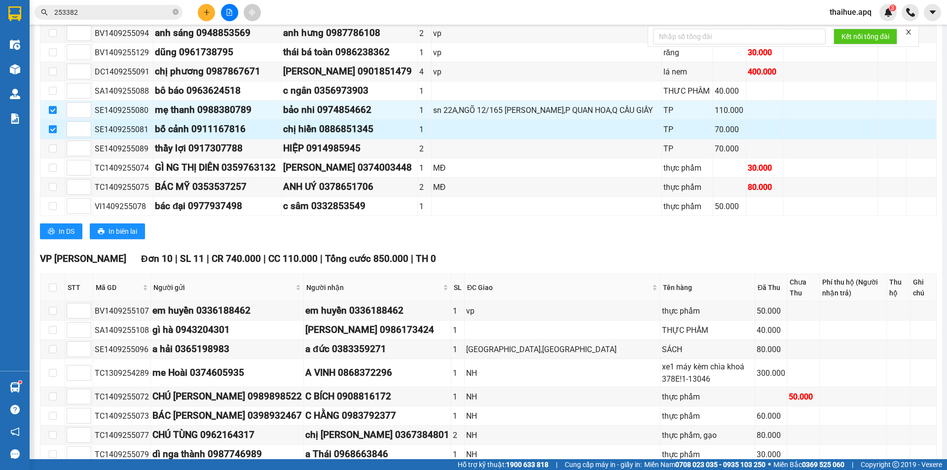
click at [53, 131] on input "checkbox" at bounding box center [53, 129] width 8 height 8
checkbox input "false"
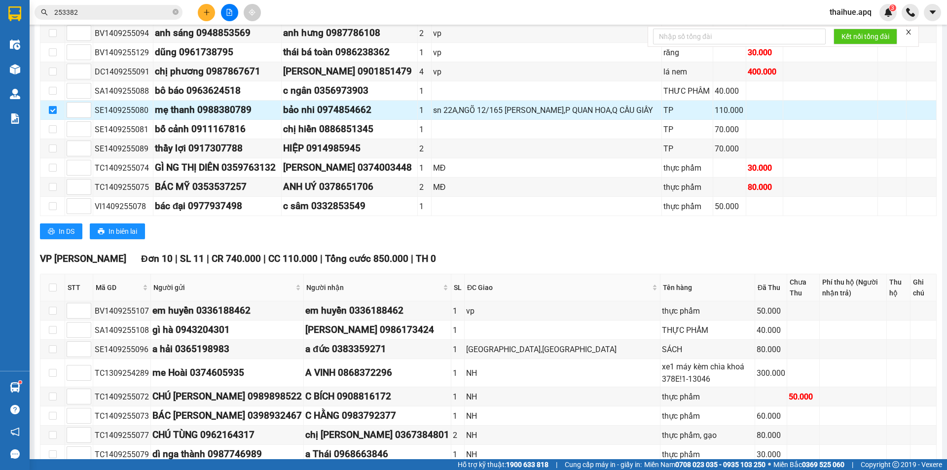
click at [52, 110] on input "checkbox" at bounding box center [53, 110] width 8 height 8
checkbox input "false"
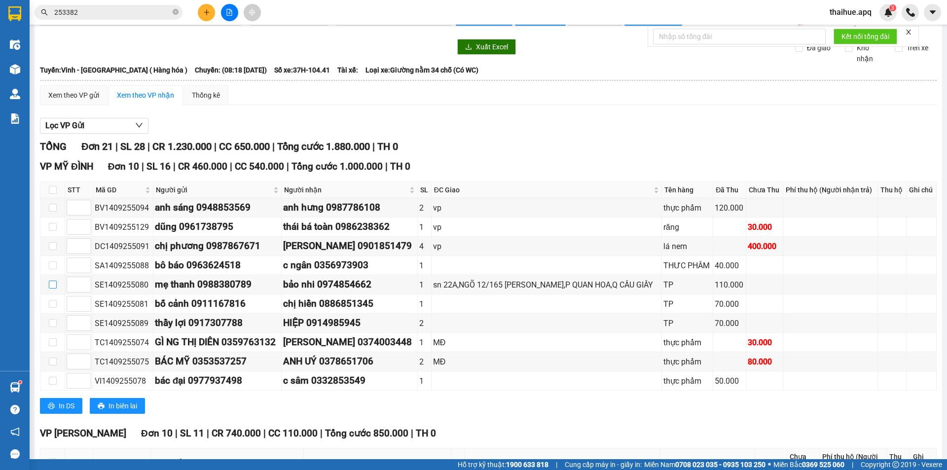
scroll to position [0, 0]
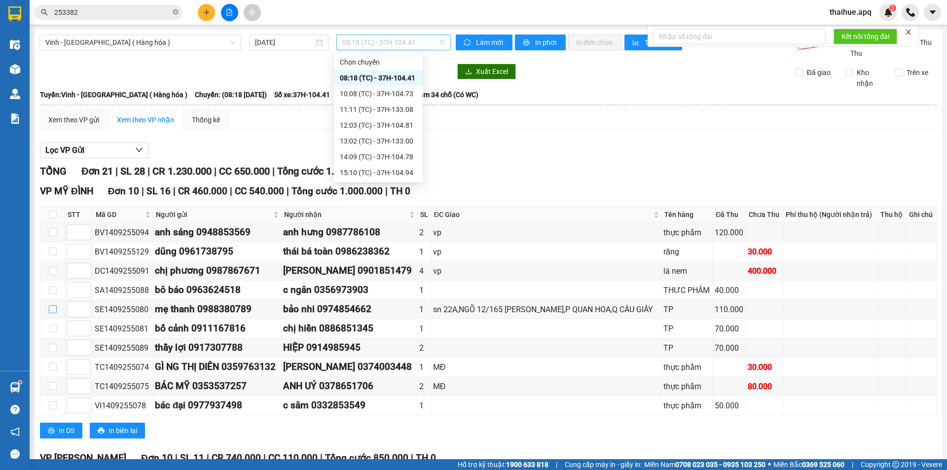
click at [423, 40] on span "08:18 (TC) - 37H-104.41" at bounding box center [393, 42] width 103 height 15
click at [400, 112] on div "11:11 (TC) - 37H-133.08" at bounding box center [378, 109] width 77 height 11
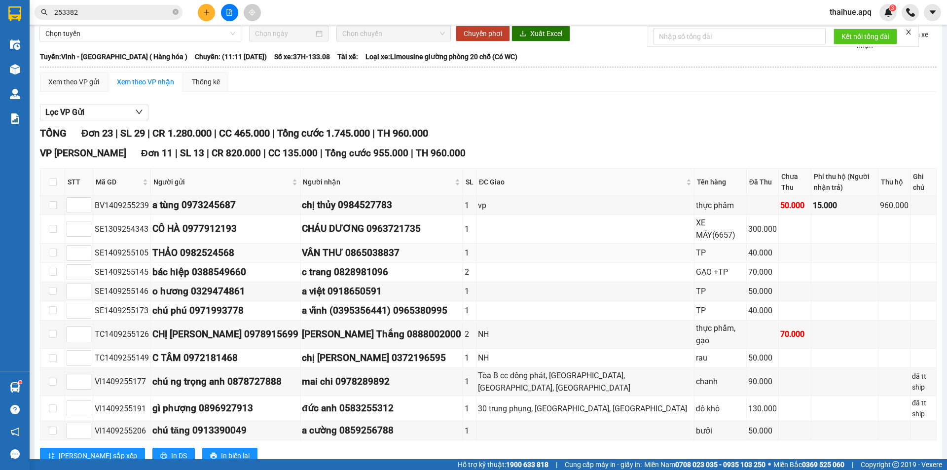
scroll to position [99, 0]
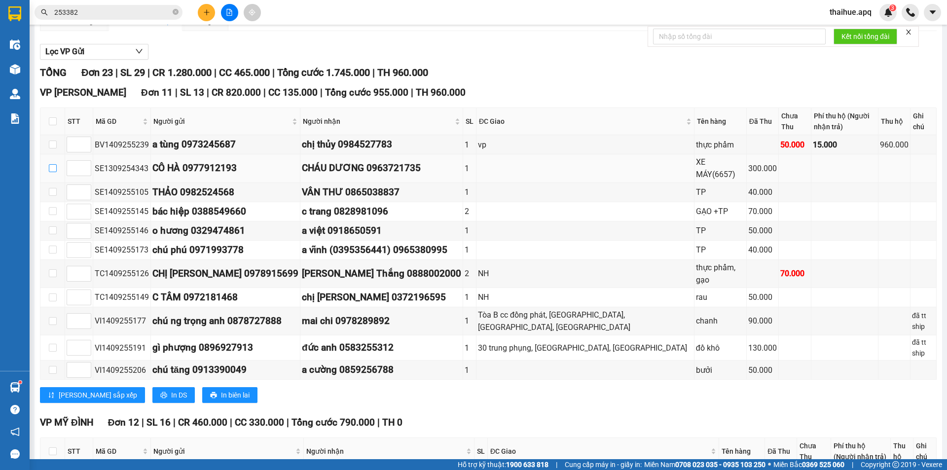
click at [52, 165] on input "checkbox" at bounding box center [53, 168] width 8 height 8
checkbox input "true"
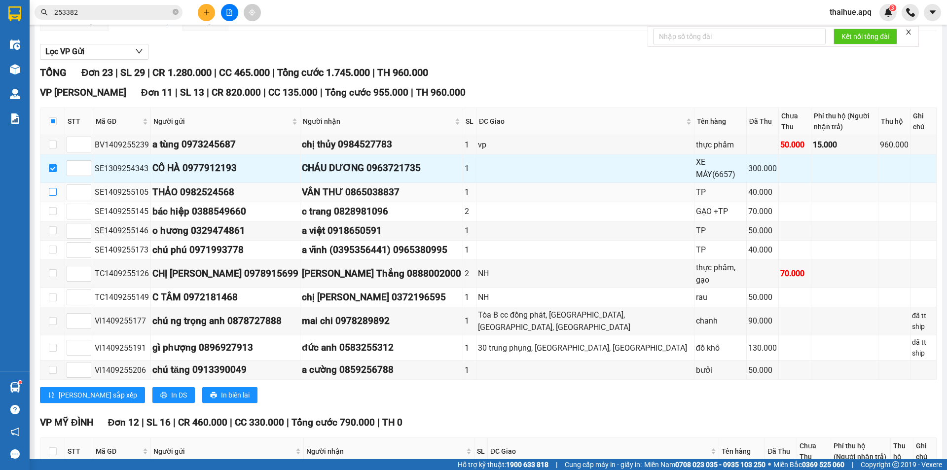
click at [52, 188] on input "checkbox" at bounding box center [53, 192] width 8 height 8
checkbox input "true"
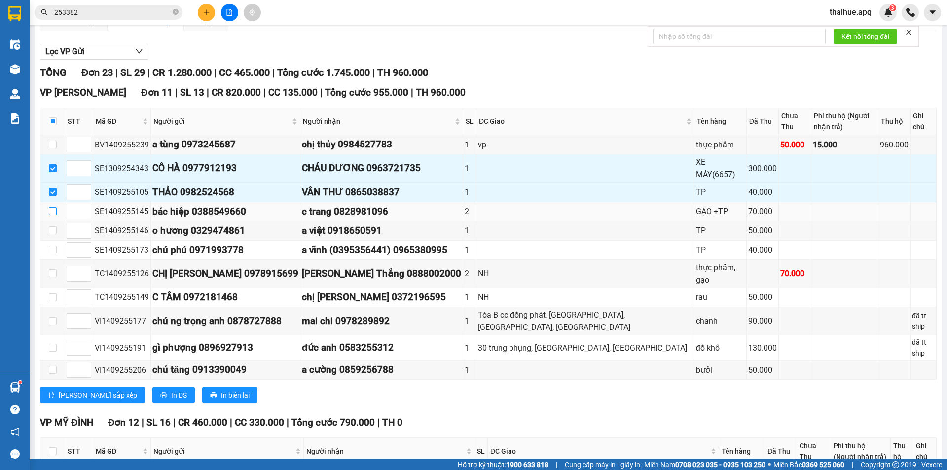
click at [51, 207] on input "checkbox" at bounding box center [53, 211] width 8 height 8
checkbox input "true"
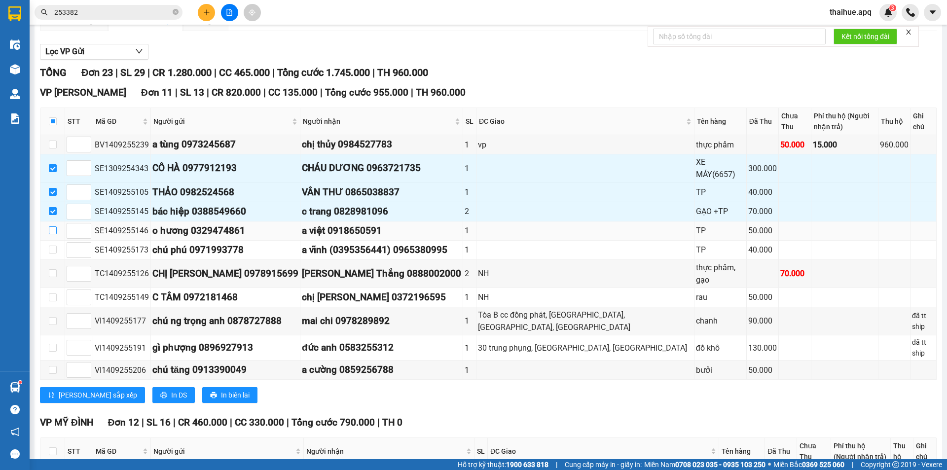
click at [51, 226] on input "checkbox" at bounding box center [53, 230] width 8 height 8
checkbox input "true"
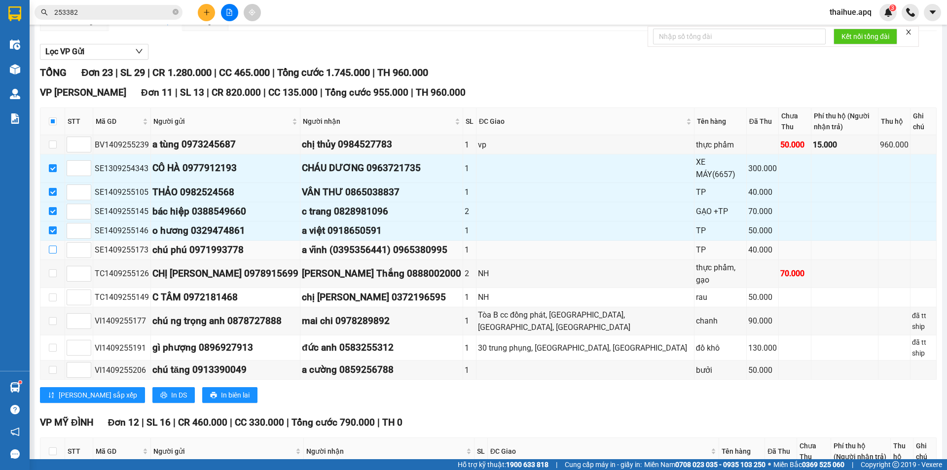
click at [53, 246] on input "checkbox" at bounding box center [53, 250] width 8 height 8
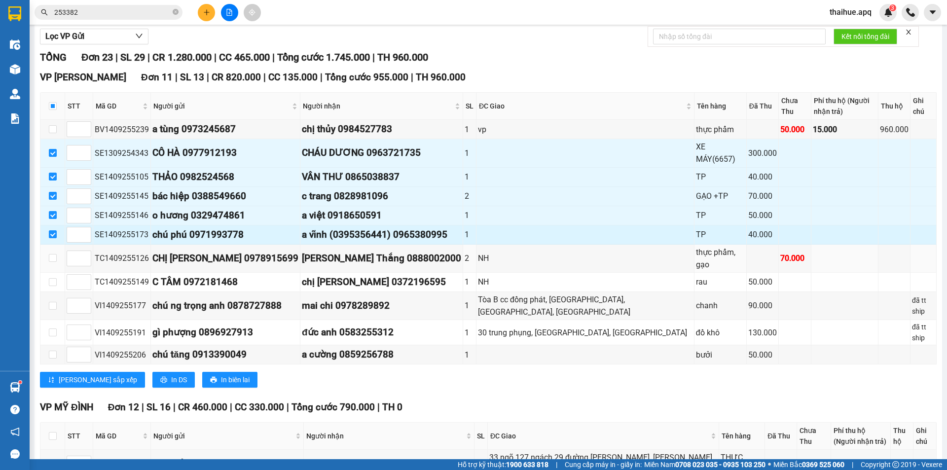
scroll to position [108, 0]
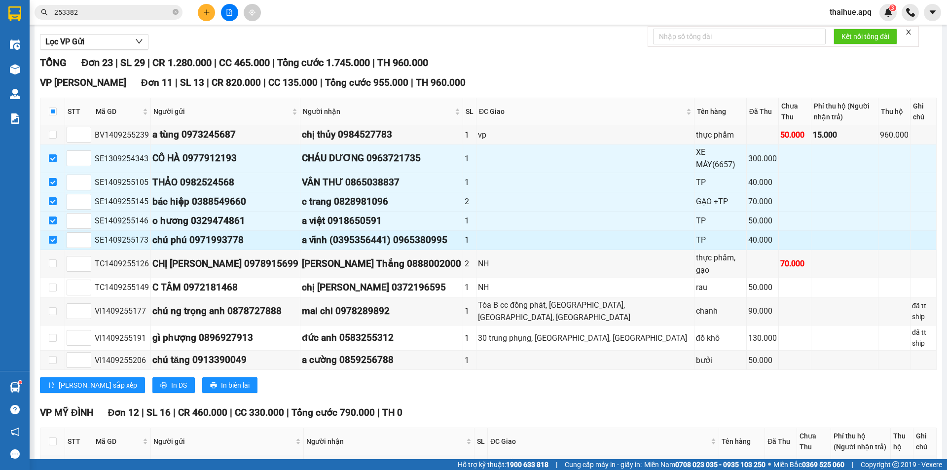
click at [50, 236] on input "checkbox" at bounding box center [53, 240] width 8 height 8
checkbox input "false"
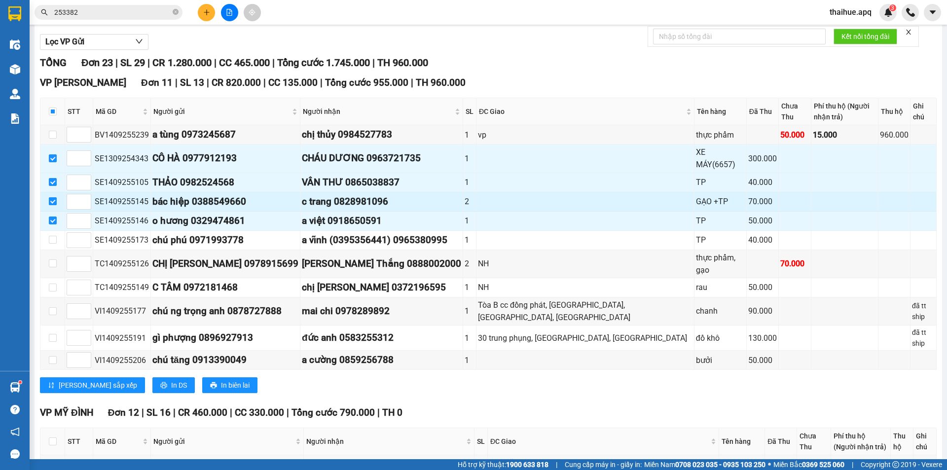
drag, startPoint x: 54, startPoint y: 212, endPoint x: 50, endPoint y: 195, distance: 17.8
click at [54, 216] on input "checkbox" at bounding box center [53, 220] width 8 height 8
checkbox input "false"
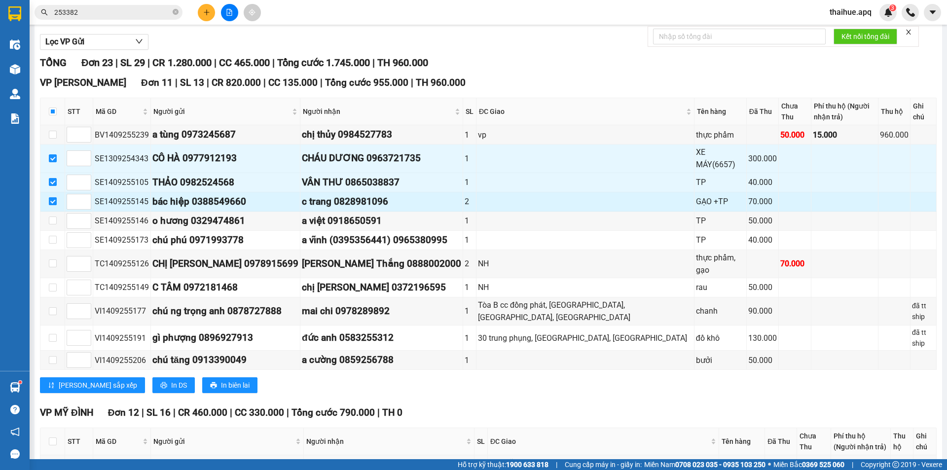
click at [51, 197] on input "checkbox" at bounding box center [53, 201] width 8 height 8
checkbox input "false"
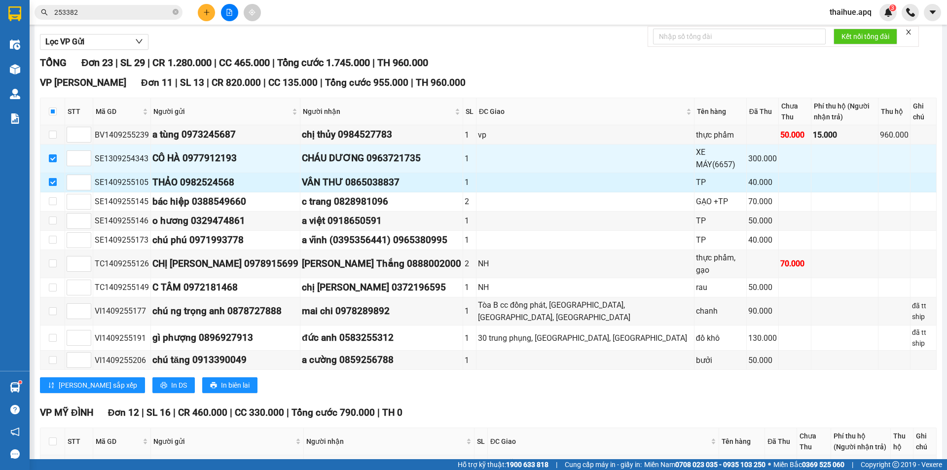
click at [52, 178] on input "checkbox" at bounding box center [53, 182] width 8 height 8
checkbox input "false"
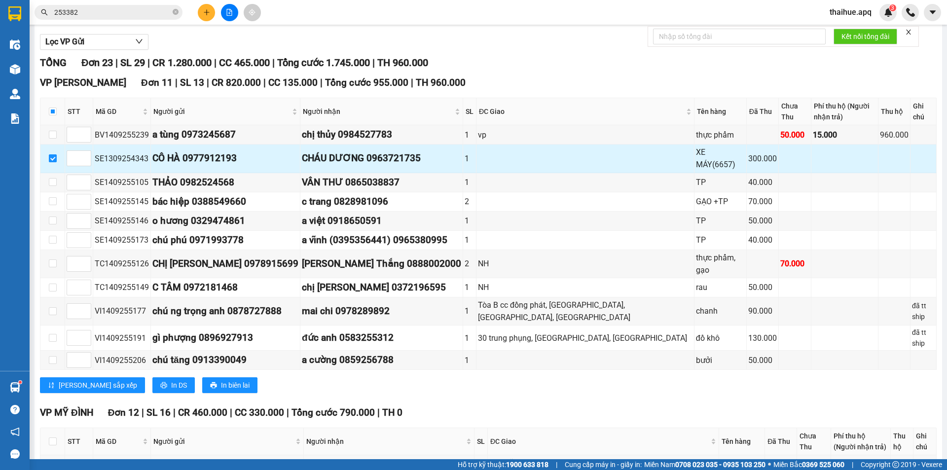
click at [50, 154] on input "checkbox" at bounding box center [53, 158] width 8 height 8
checkbox input "false"
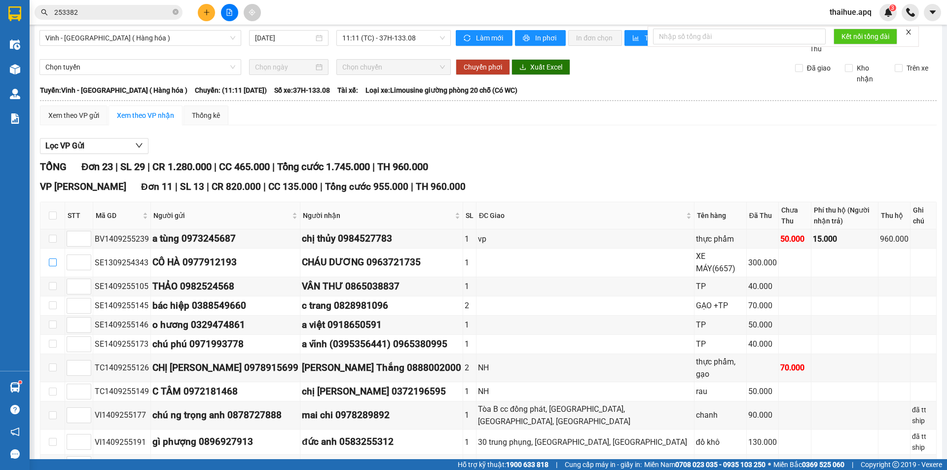
scroll to position [0, 0]
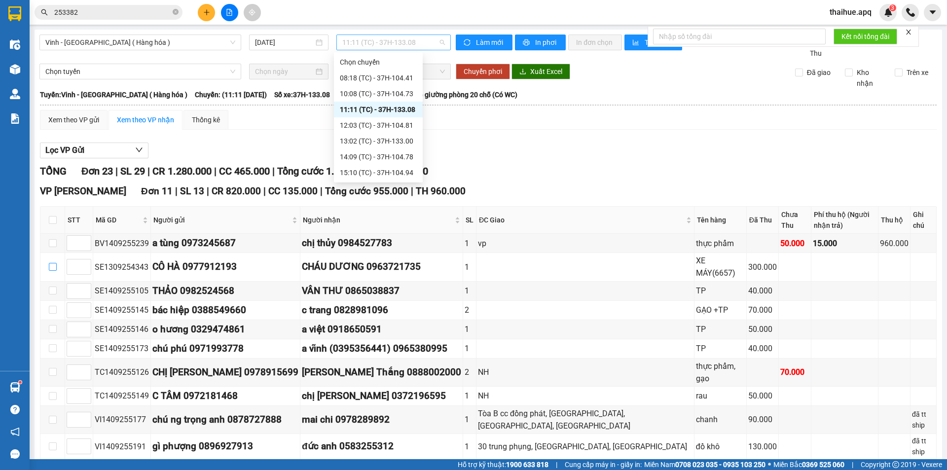
click at [418, 41] on span "11:11 (TC) - 37H-133.08" at bounding box center [393, 42] width 103 height 15
click at [390, 123] on div "12:03 (TC) - 37H-104.81" at bounding box center [378, 125] width 77 height 11
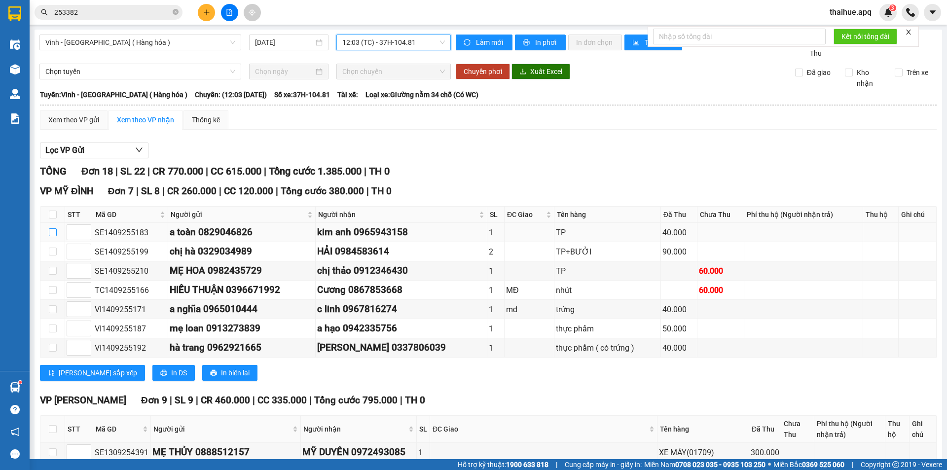
click at [51, 232] on input "checkbox" at bounding box center [53, 232] width 8 height 8
checkbox input "true"
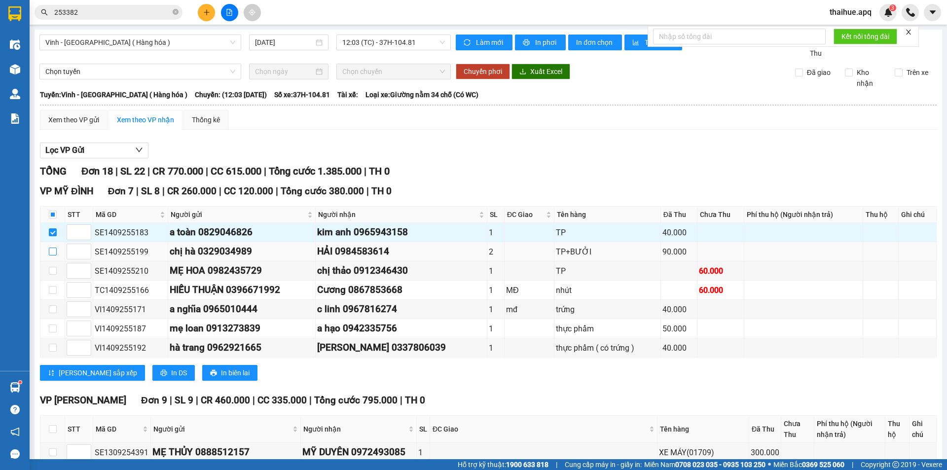
click at [53, 251] on input "checkbox" at bounding box center [53, 252] width 8 height 8
checkbox input "true"
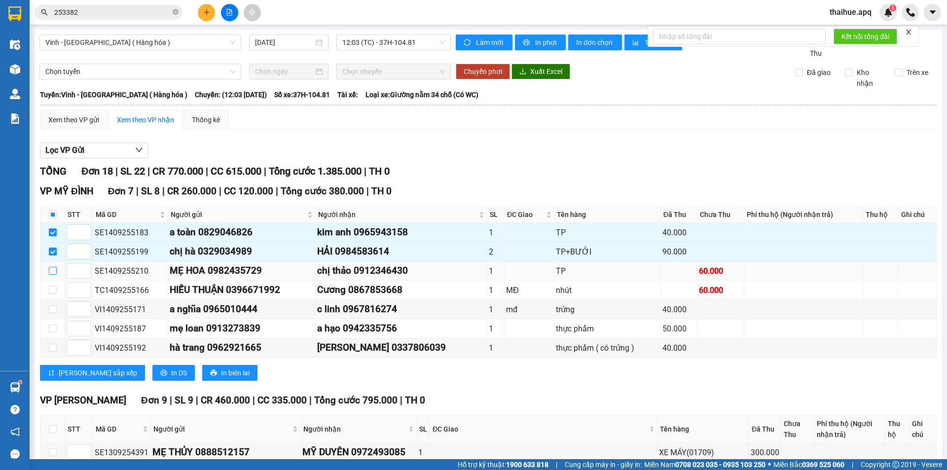
click at [51, 270] on input "checkbox" at bounding box center [53, 271] width 8 height 8
checkbox input "true"
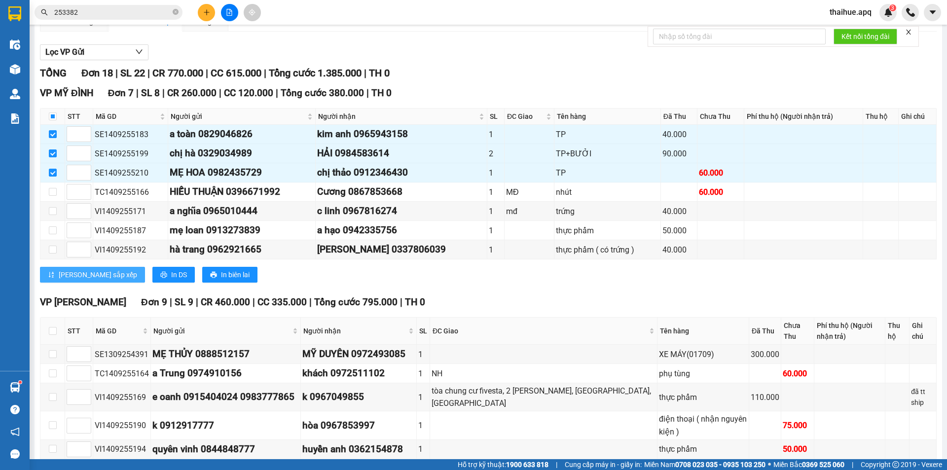
scroll to position [99, 0]
click at [50, 354] on input "checkbox" at bounding box center [53, 354] width 8 height 8
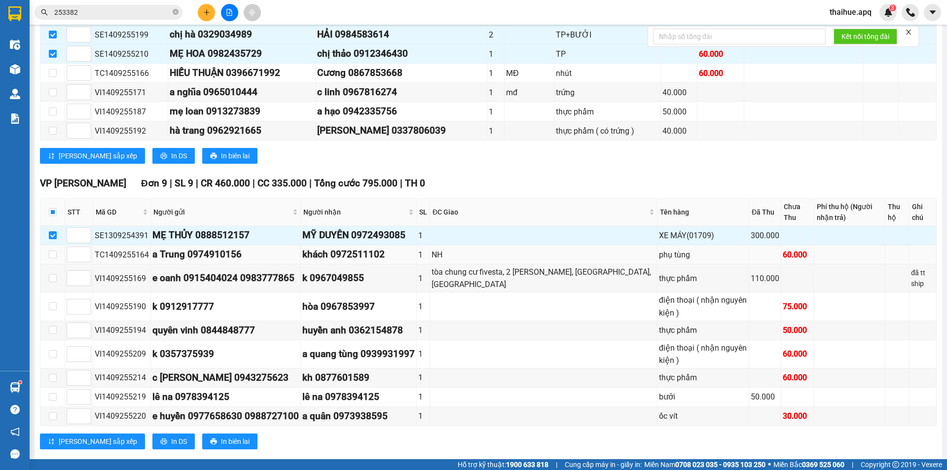
scroll to position [200, 0]
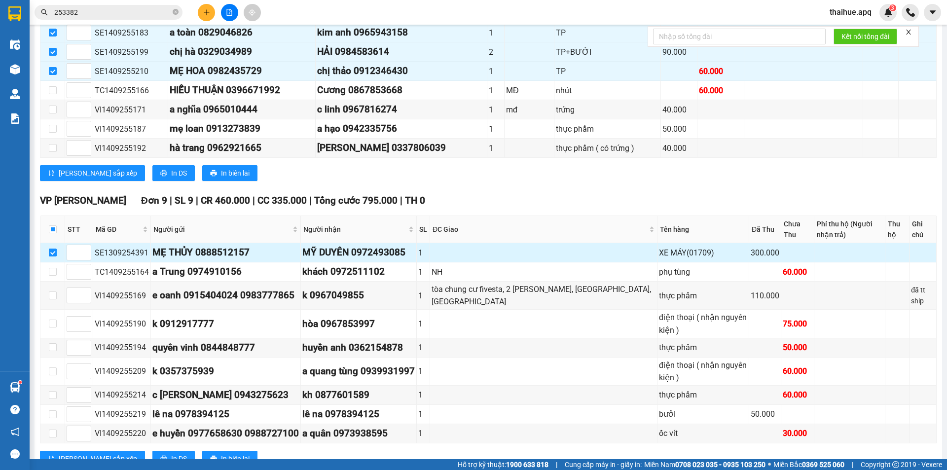
click at [52, 254] on input "checkbox" at bounding box center [53, 253] width 8 height 8
checkbox input "false"
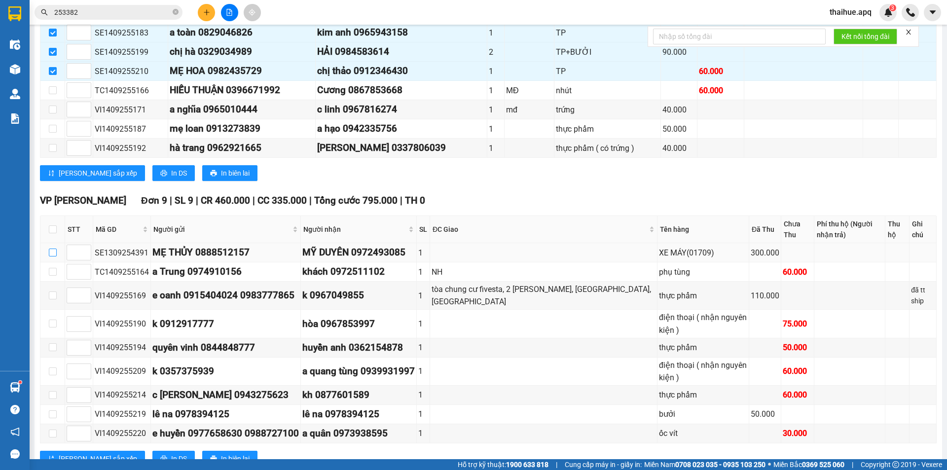
scroll to position [101, 0]
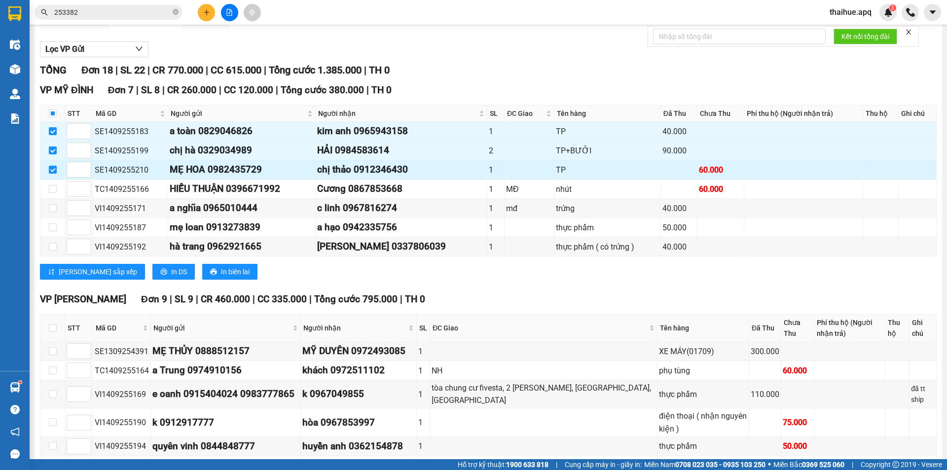
click at [52, 168] on input "checkbox" at bounding box center [53, 170] width 8 height 8
checkbox input "false"
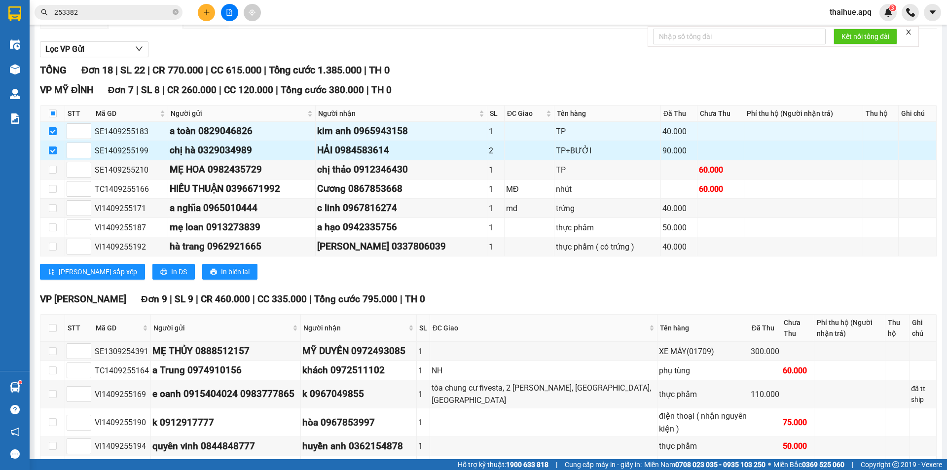
drag, startPoint x: 51, startPoint y: 152, endPoint x: 50, endPoint y: 138, distance: 14.9
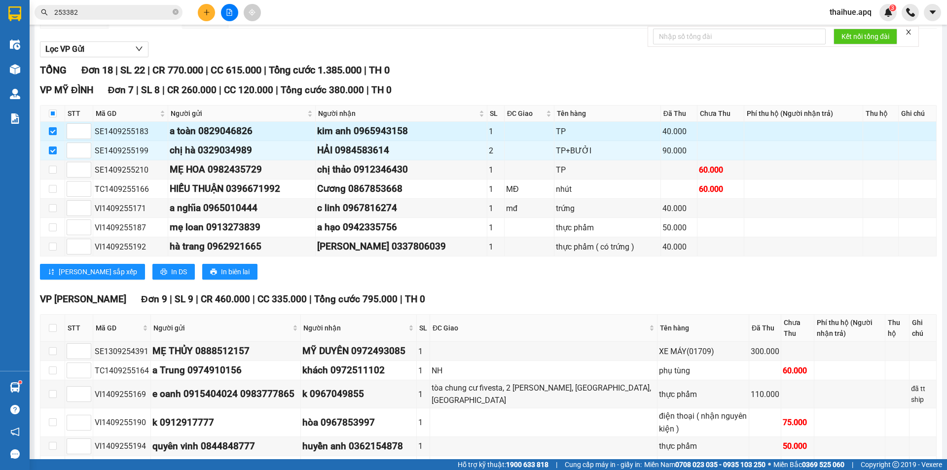
click at [51, 151] on input "checkbox" at bounding box center [53, 150] width 8 height 8
checkbox input "false"
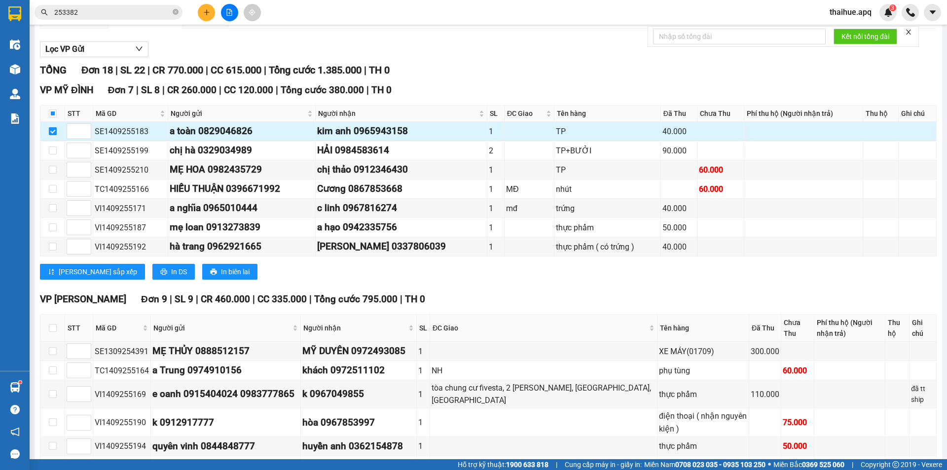
click at [52, 131] on input "checkbox" at bounding box center [53, 131] width 8 height 8
checkbox input "false"
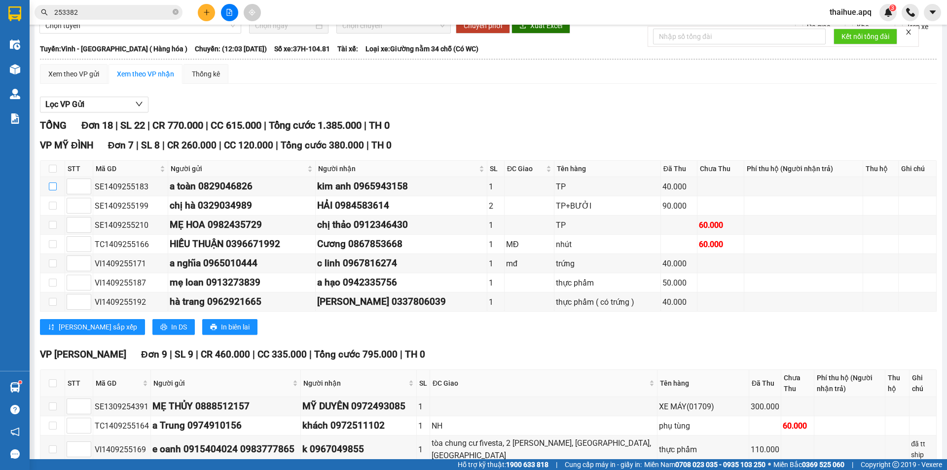
scroll to position [0, 0]
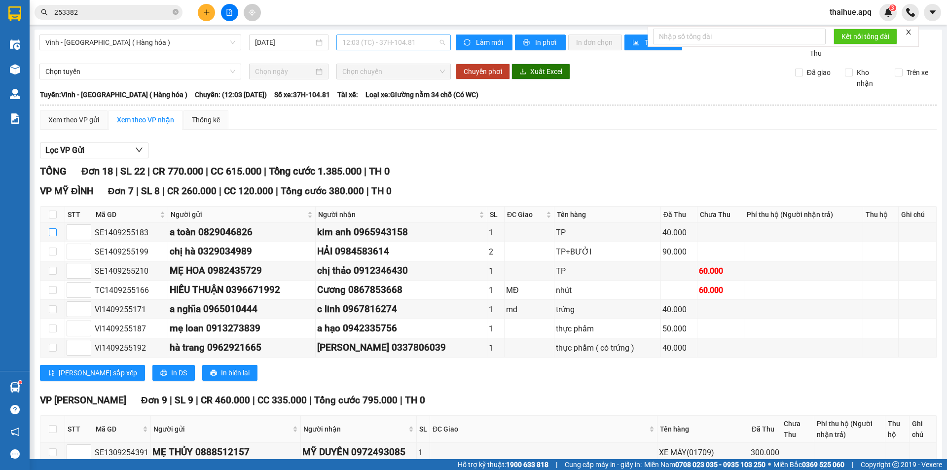
click at [421, 37] on span "12:03 (TC) - 37H-104.81" at bounding box center [393, 42] width 103 height 15
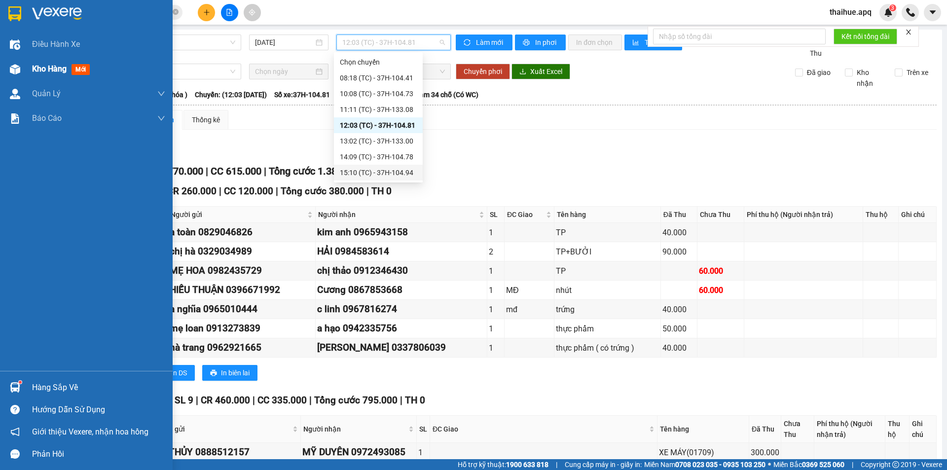
click at [36, 71] on span "Kho hàng" at bounding box center [49, 68] width 35 height 9
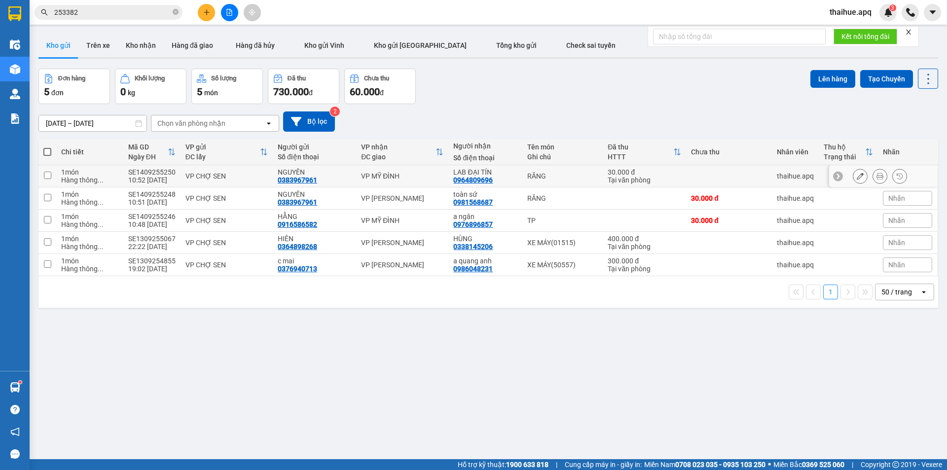
click at [244, 175] on div "VP CHỢ SEN" at bounding box center [226, 176] width 82 height 8
checkbox input "true"
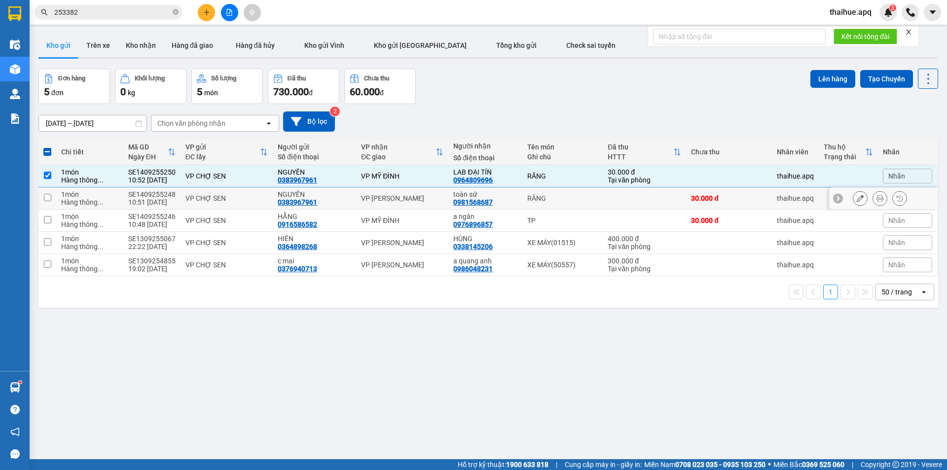
drag, startPoint x: 260, startPoint y: 193, endPoint x: 295, endPoint y: 200, distance: 36.2
click at [260, 193] on td "VP CHỢ SEN" at bounding box center [226, 198] width 92 height 22
checkbox input "true"
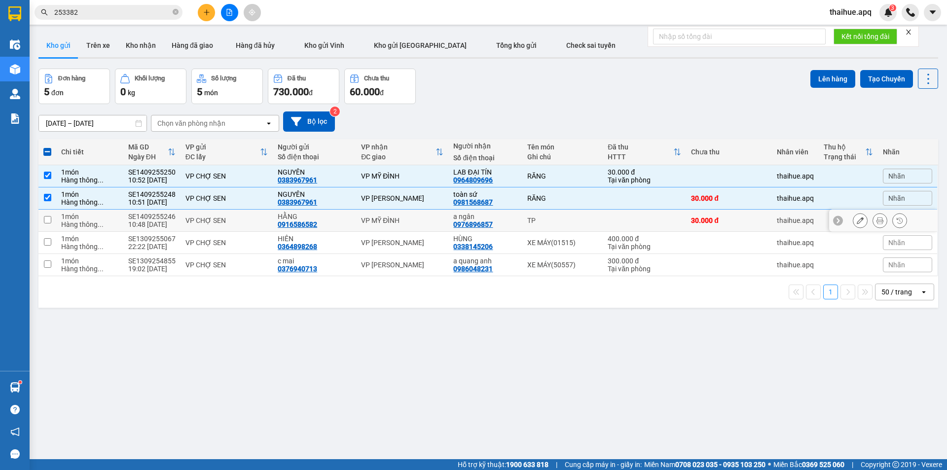
drag, startPoint x: 260, startPoint y: 215, endPoint x: 343, endPoint y: 217, distance: 83.3
click at [260, 216] on td "VP CHỢ SEN" at bounding box center [226, 221] width 92 height 22
checkbox input "true"
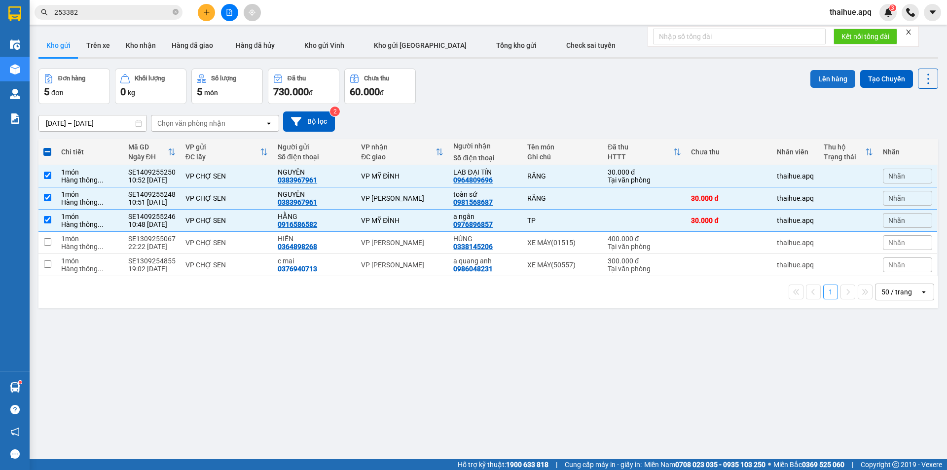
click at [822, 76] on button "Lên hàng" at bounding box center [832, 79] width 45 height 18
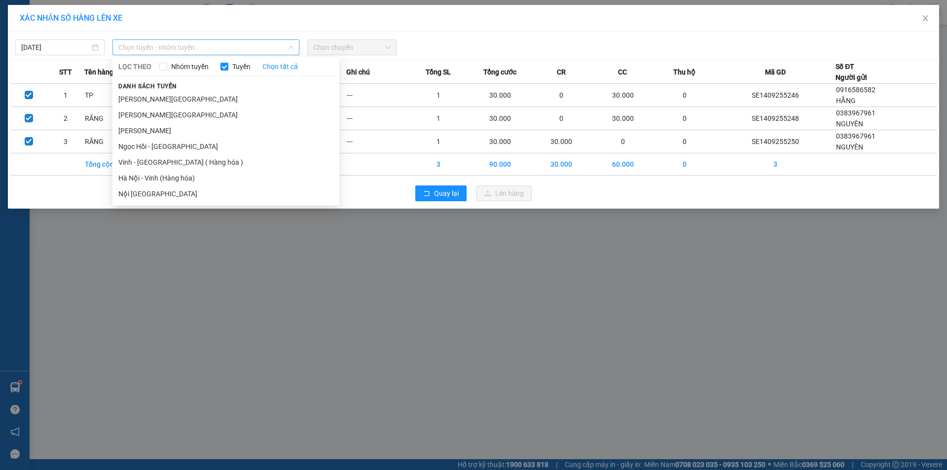
click at [210, 46] on span "Chọn tuyến - nhóm tuyến" at bounding box center [205, 47] width 175 height 15
click at [143, 164] on li "Vinh - [GEOGRAPHIC_DATA] ( Hàng hóa )" at bounding box center [225, 162] width 227 height 16
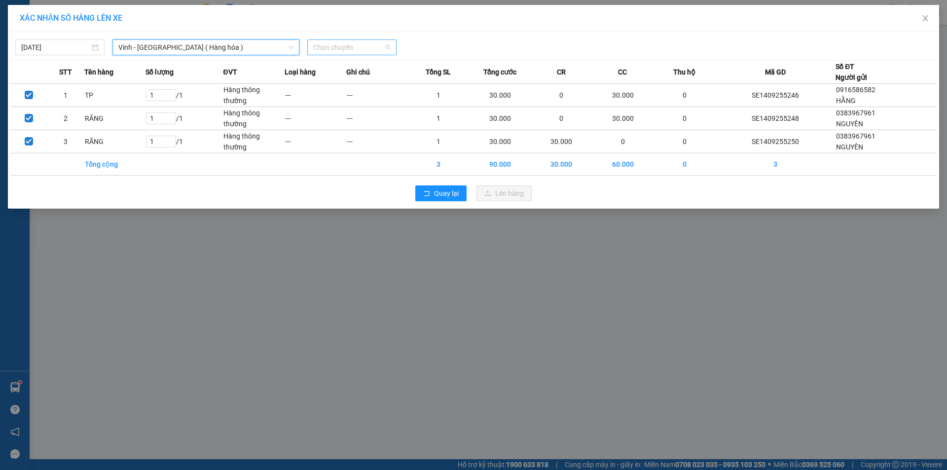
click at [377, 44] on span "Chọn chuyến" at bounding box center [351, 47] width 77 height 15
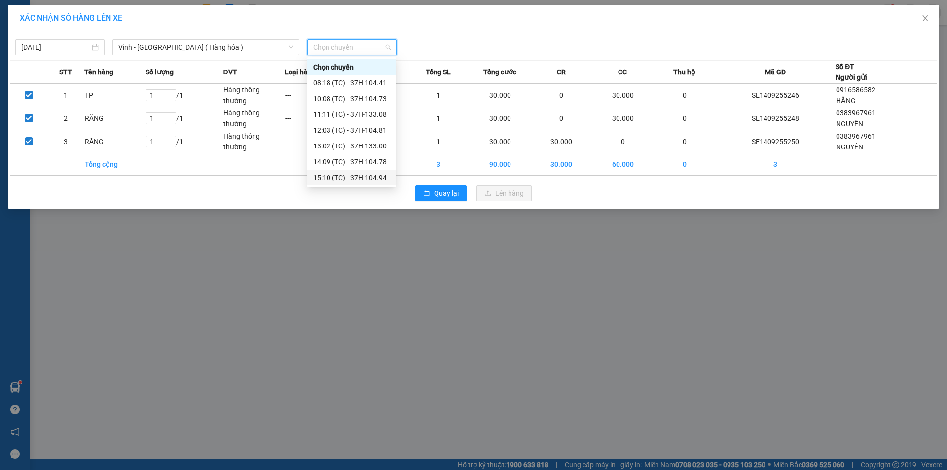
click at [366, 178] on div "15:10 (TC) - 37H-104.94" at bounding box center [351, 177] width 77 height 11
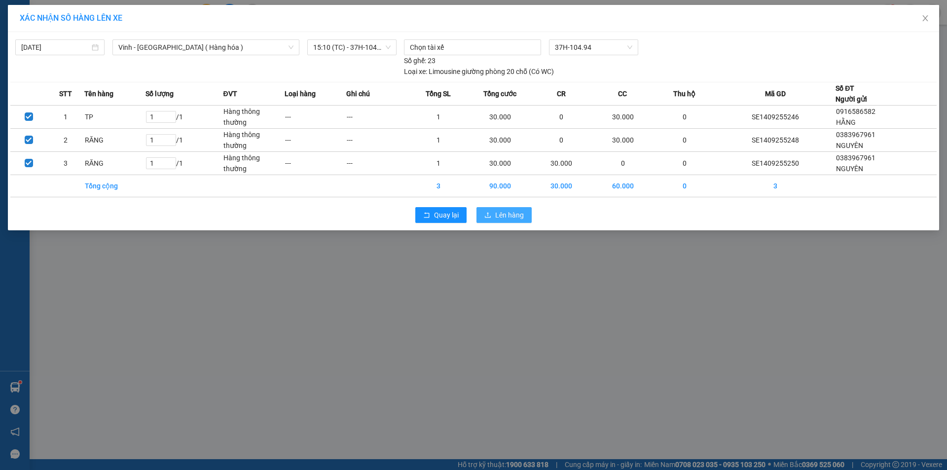
click at [503, 215] on span "Lên hàng" at bounding box center [509, 215] width 29 height 11
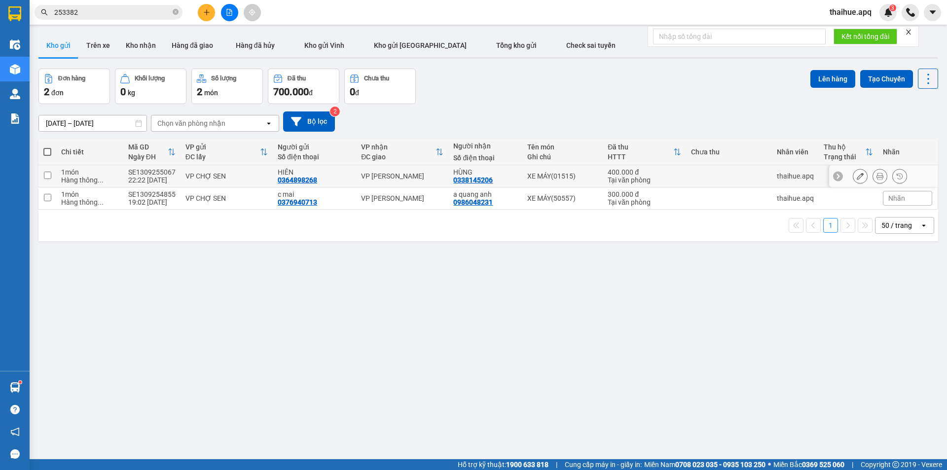
click at [242, 175] on div "VP CHỢ SEN" at bounding box center [226, 176] width 82 height 8
checkbox input "true"
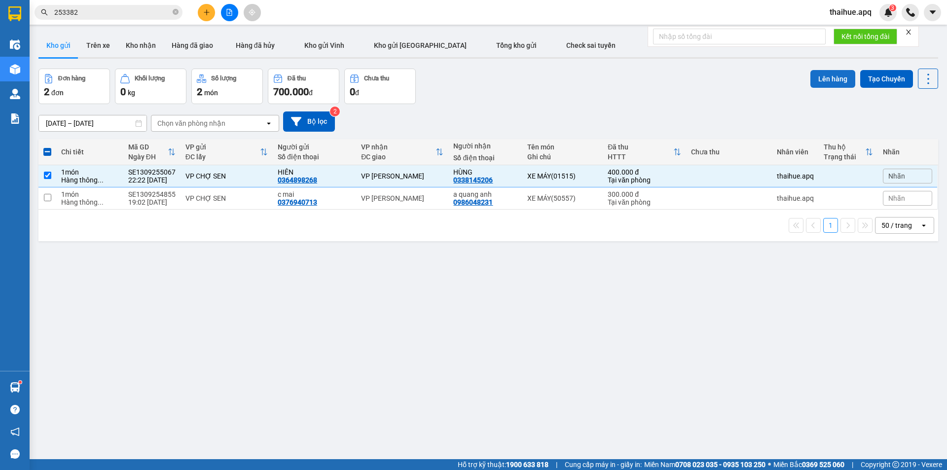
click at [824, 74] on button "Lên hàng" at bounding box center [832, 79] width 45 height 18
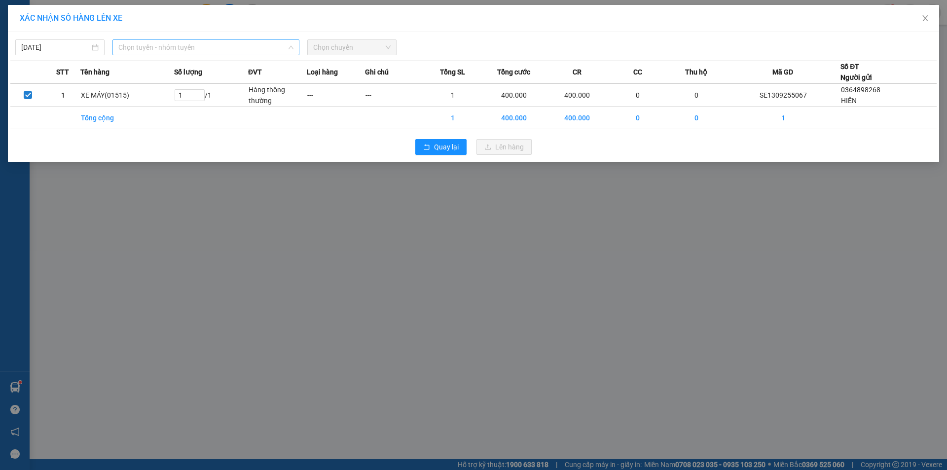
click at [220, 45] on span "Chọn tuyến - nhóm tuyến" at bounding box center [205, 47] width 175 height 15
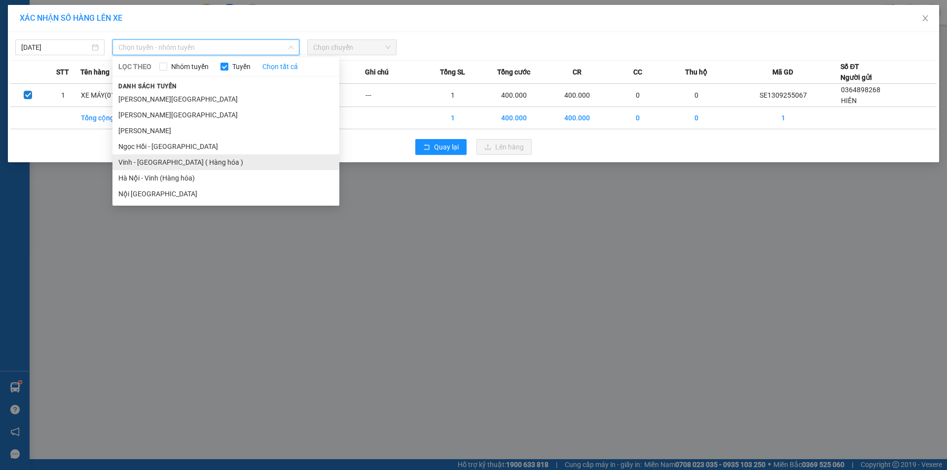
click at [138, 166] on li "Vinh - [GEOGRAPHIC_DATA] ( Hàng hóa )" at bounding box center [225, 162] width 227 height 16
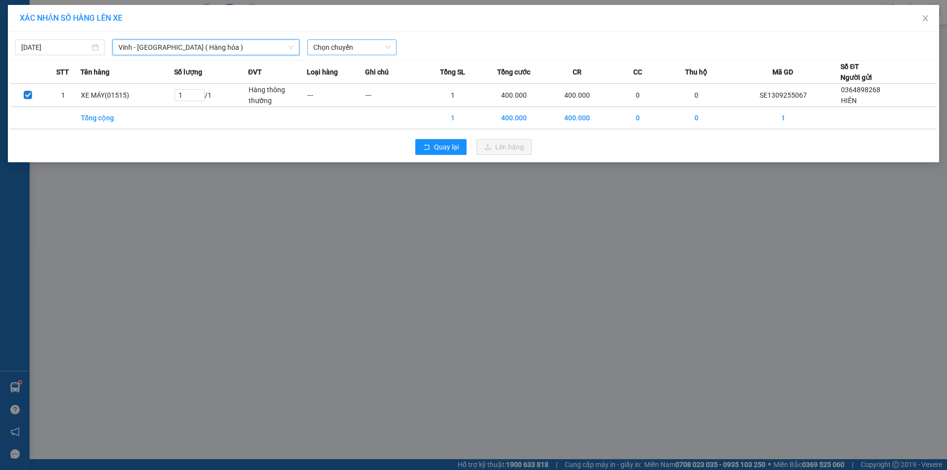
click at [371, 44] on span "Chọn chuyến" at bounding box center [351, 47] width 77 height 15
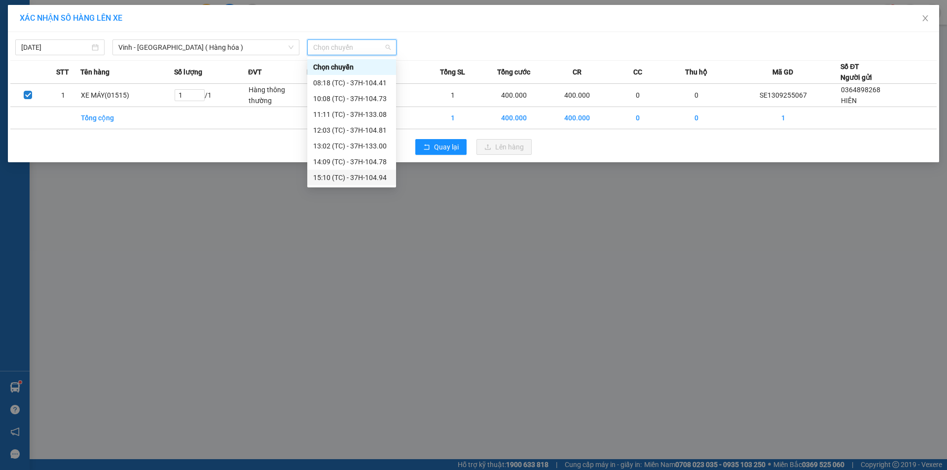
click at [367, 178] on div "15:10 (TC) - 37H-104.94" at bounding box center [351, 177] width 77 height 11
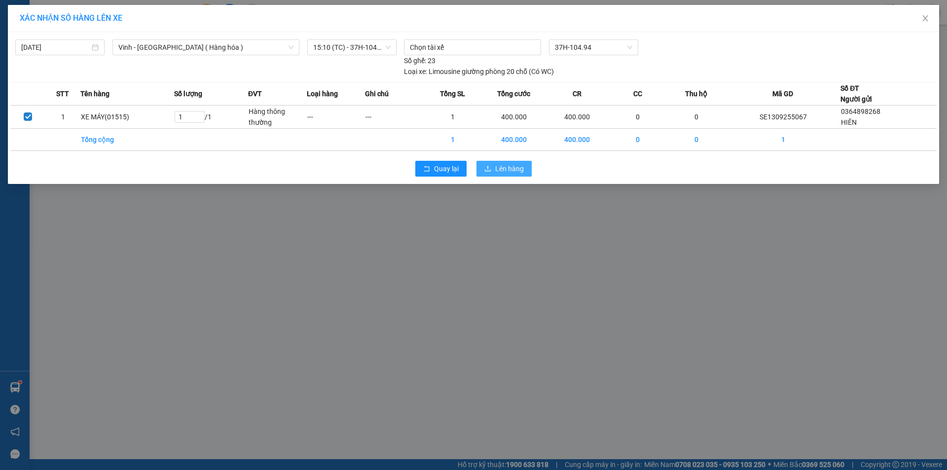
click at [500, 169] on span "Lên hàng" at bounding box center [509, 168] width 29 height 11
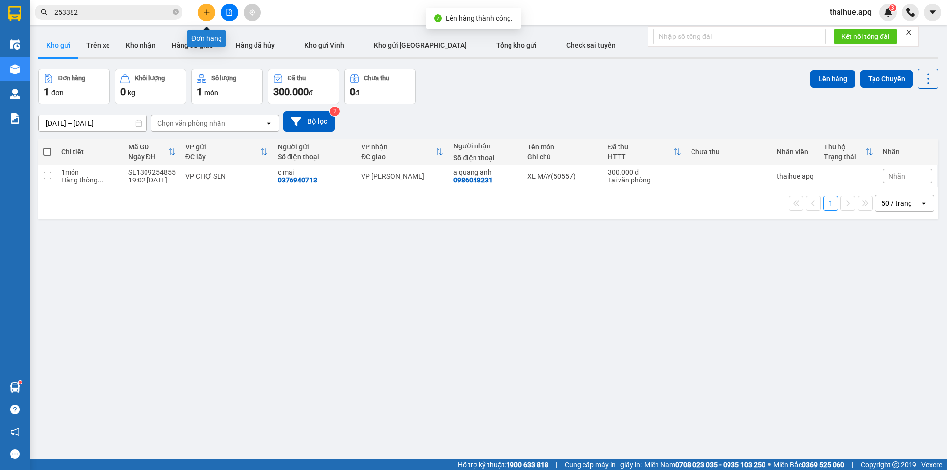
click at [207, 12] on icon "plus" at bounding box center [206, 12] width 5 height 0
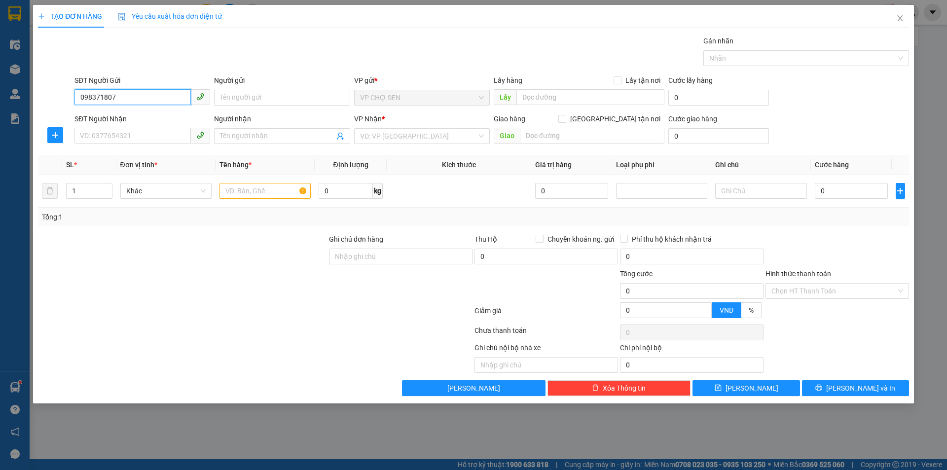
type input "0983718073"
click at [135, 121] on div "0983718073 - a xuyên" at bounding box center [142, 117] width 124 height 11
type input "a xuyên"
checkbox input "true"
type input "VP Chợ Sen Nam Đàn"
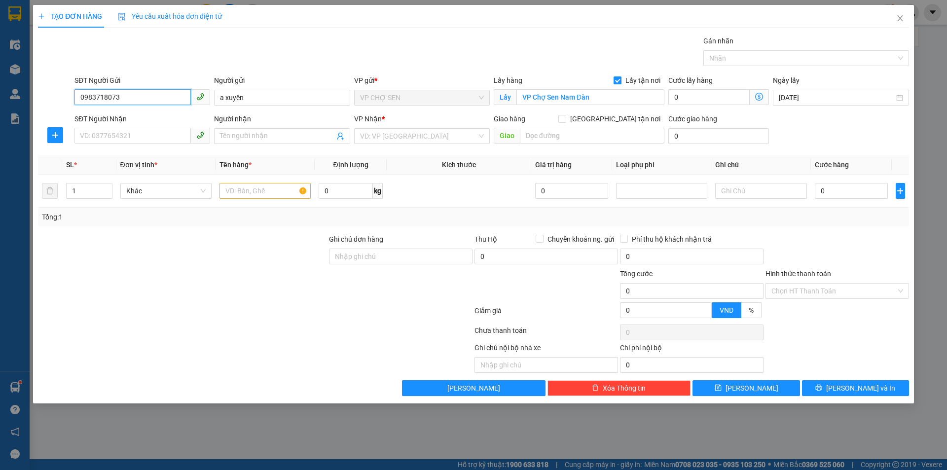
type input "0983718073"
click at [620, 78] on input "Lấy tận nơi" at bounding box center [616, 79] width 7 height 7
checkbox input "false"
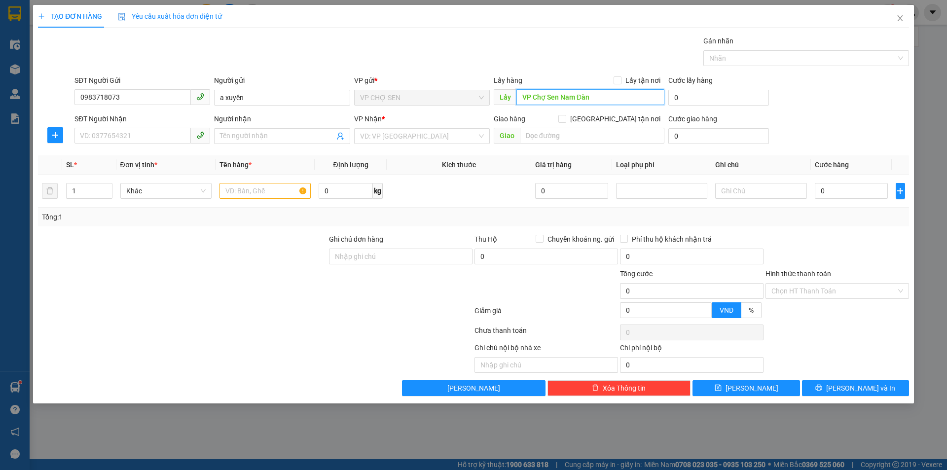
click at [595, 94] on input "VP Chợ Sen Nam Đàn" at bounding box center [590, 97] width 148 height 16
click at [104, 136] on input "SĐT Người Nhận" at bounding box center [132, 136] width 116 height 16
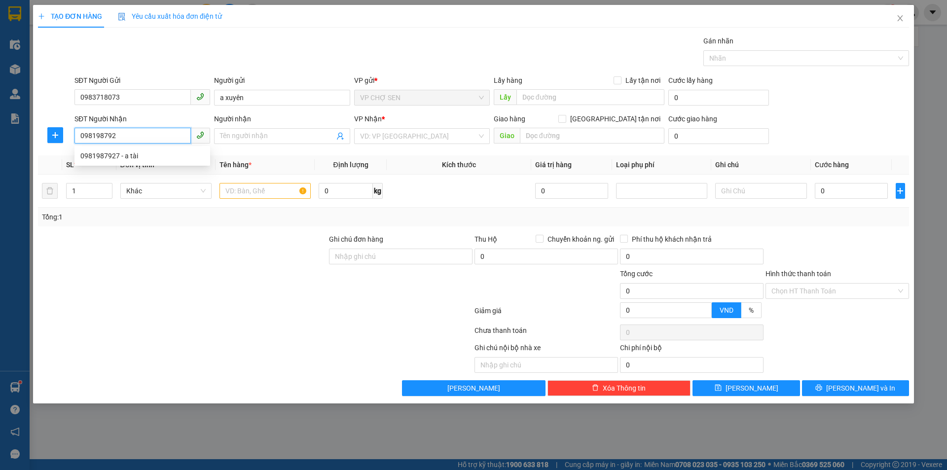
type input "0981987927"
click at [133, 159] on div "0981987927 - a tài" at bounding box center [142, 155] width 124 height 11
type input "a tài"
type input "ngọc hồi"
type input "0981987927"
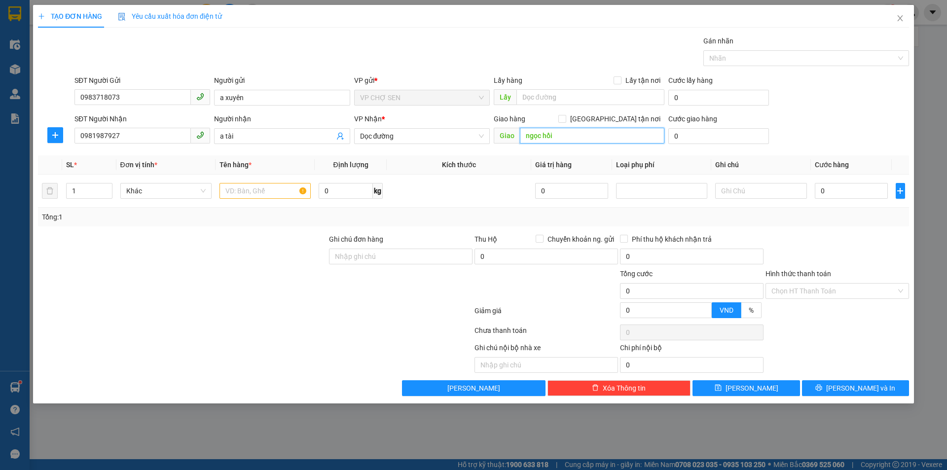
click at [561, 133] on input "ngọc hồi" at bounding box center [592, 136] width 144 height 16
click at [445, 133] on span "Dọc đường" at bounding box center [422, 136] width 124 height 15
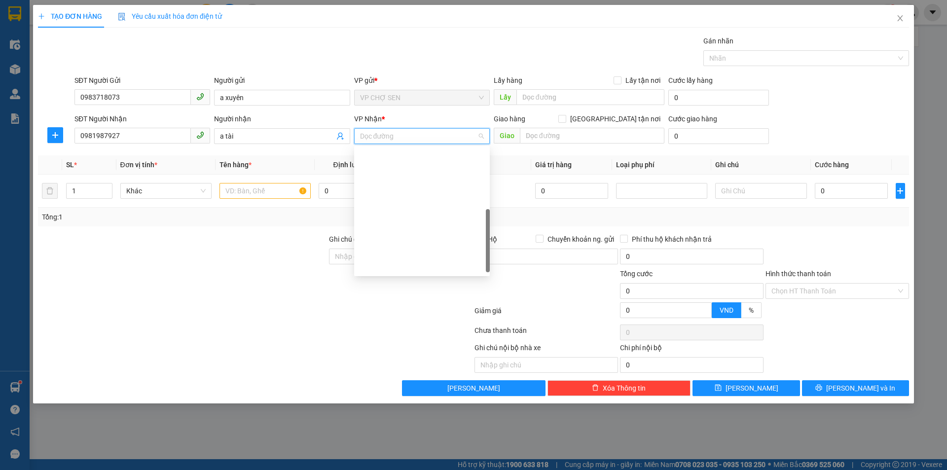
scroll to position [138, 0]
click at [398, 176] on div "VP [PERSON_NAME]" at bounding box center [422, 175] width 124 height 11
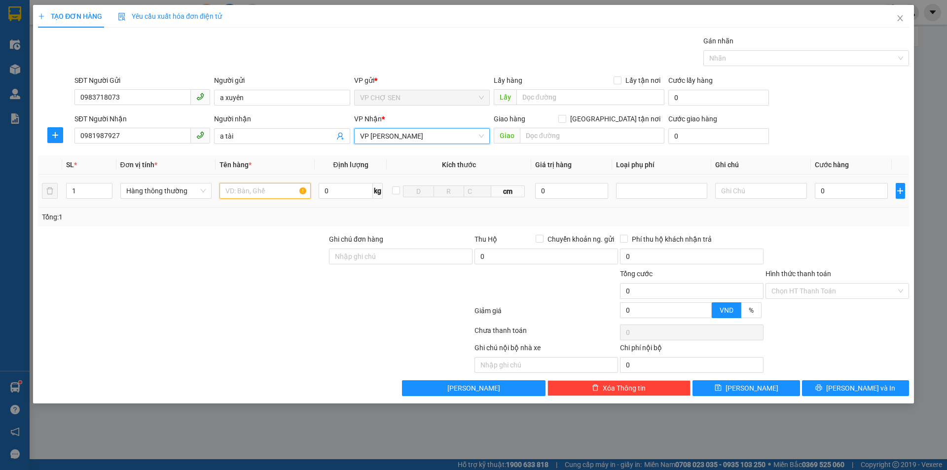
click at [238, 190] on input "text" at bounding box center [264, 191] width 91 height 16
type input "xe điện(03796)"
click at [821, 183] on input "0" at bounding box center [851, 191] width 73 height 16
type input "3"
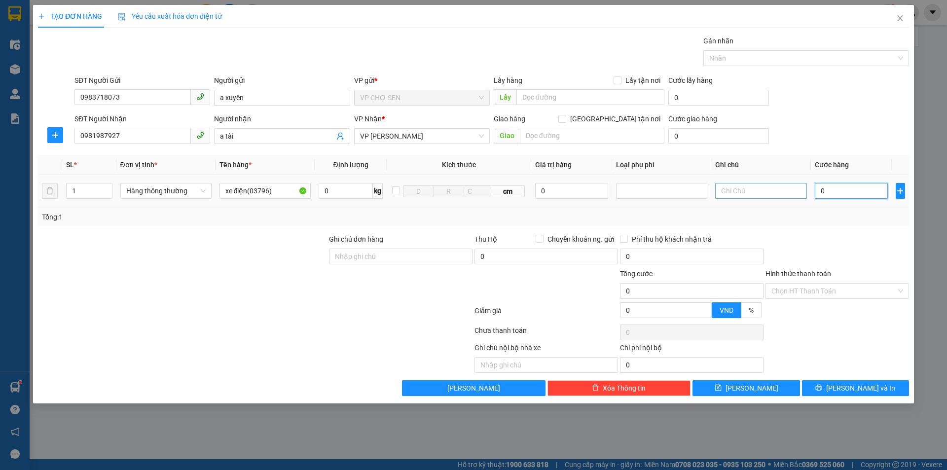
type input "3"
type input "30"
type input "300"
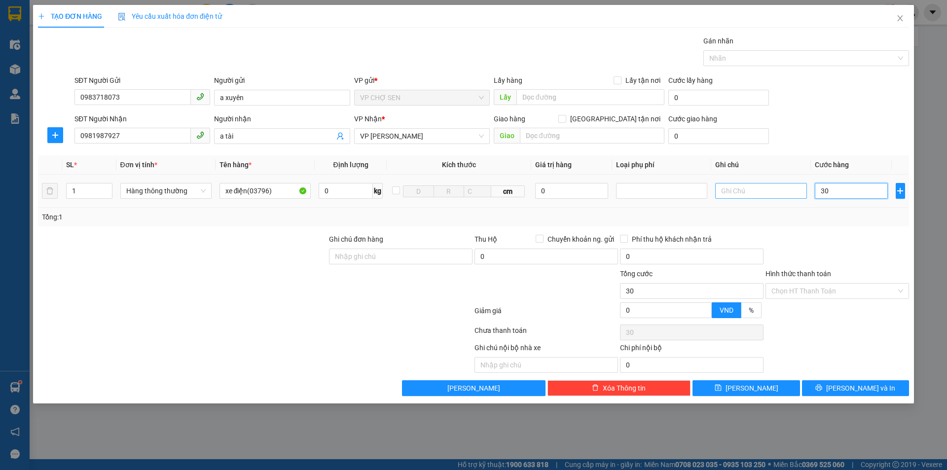
type input "300"
type input "3.000"
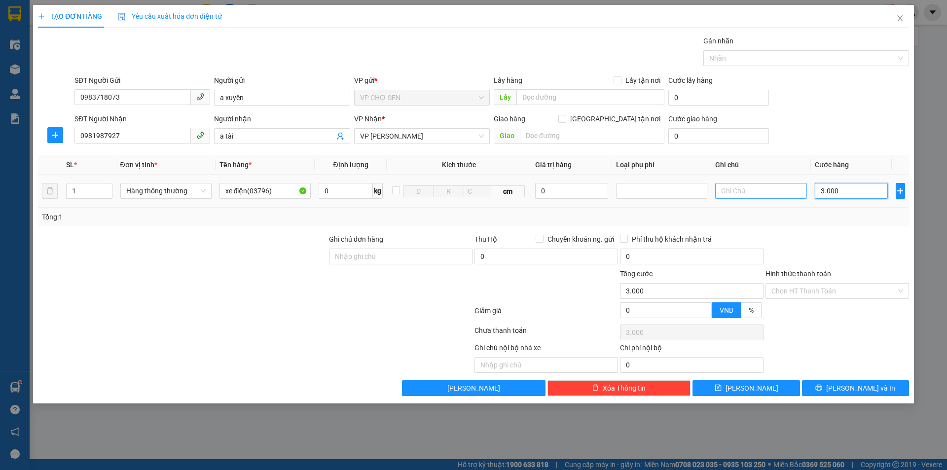
type input "30.000"
type input "300.000"
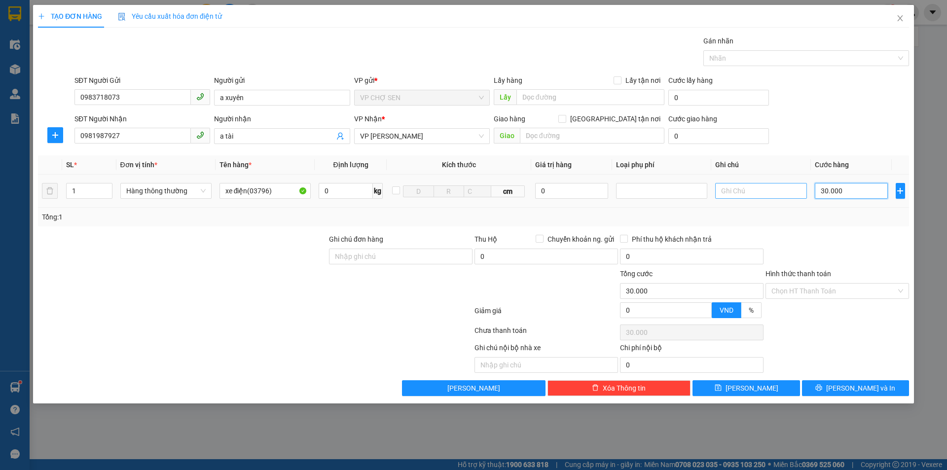
type input "300.000"
click at [810, 290] on input "Hình thức thanh toán" at bounding box center [833, 291] width 125 height 15
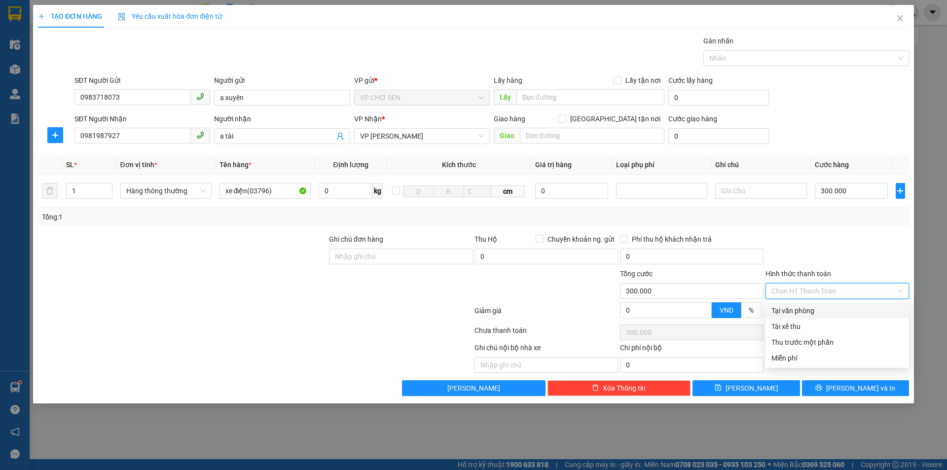
click at [802, 310] on div "Tại văn phòng" at bounding box center [837, 310] width 132 height 11
type input "0"
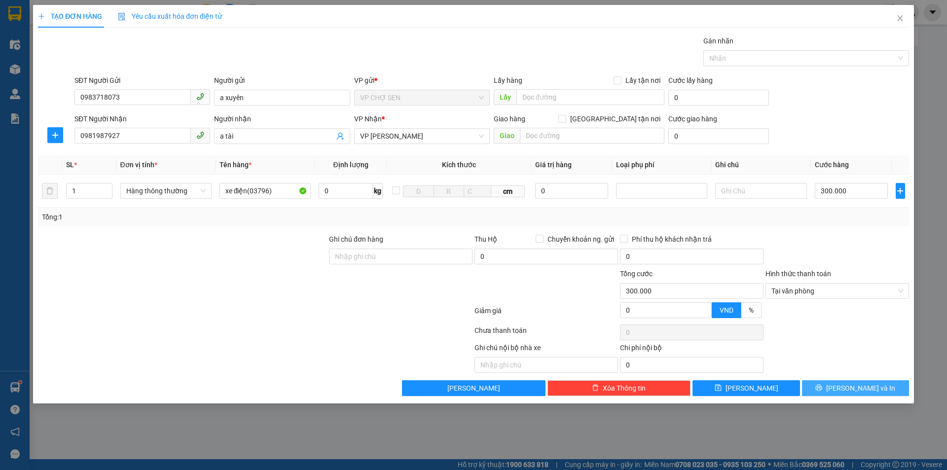
click at [822, 385] on icon "printer" at bounding box center [818, 387] width 7 height 7
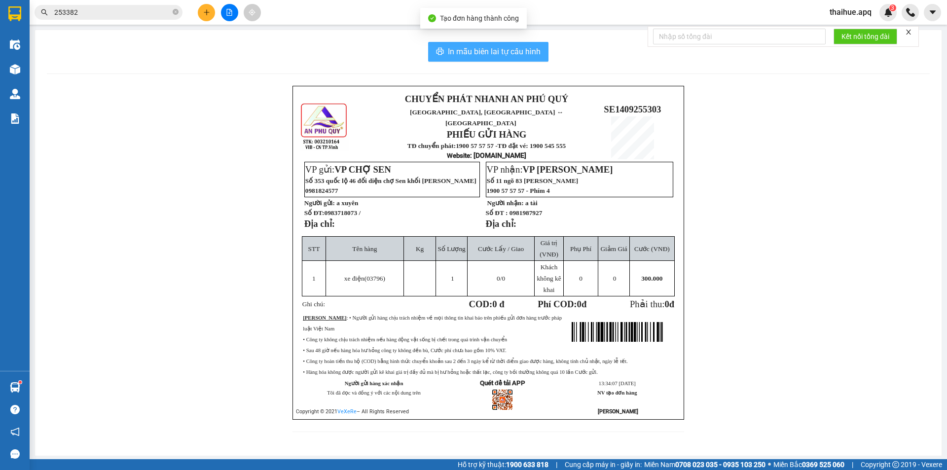
click at [505, 48] on span "In mẫu biên lai tự cấu hình" at bounding box center [494, 51] width 93 height 12
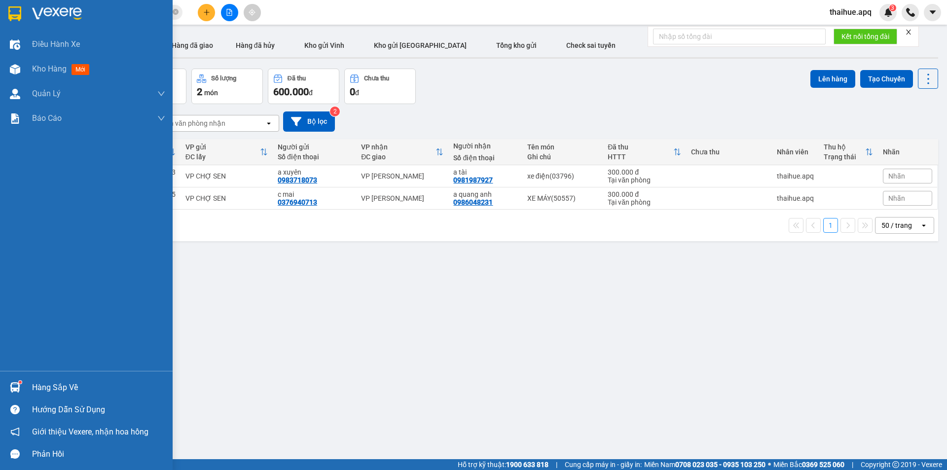
click at [47, 387] on div "Hàng sắp về" at bounding box center [98, 387] width 133 height 15
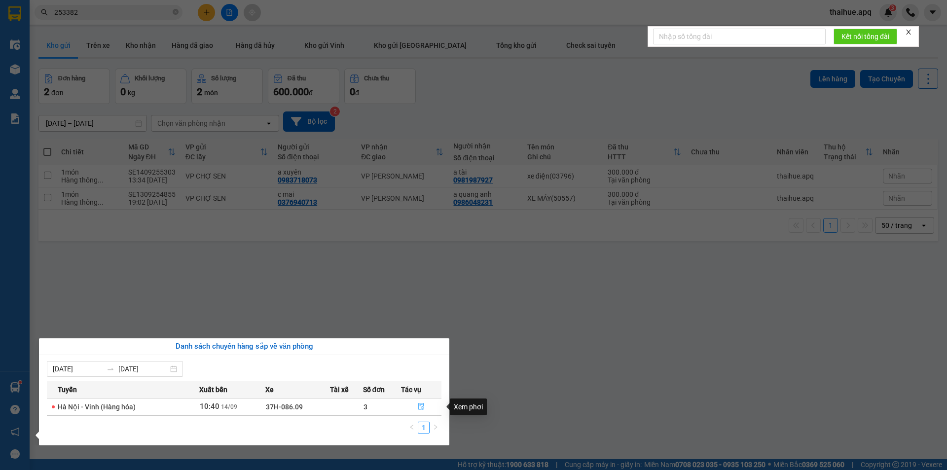
click at [420, 406] on icon "file-done" at bounding box center [421, 406] width 6 height 7
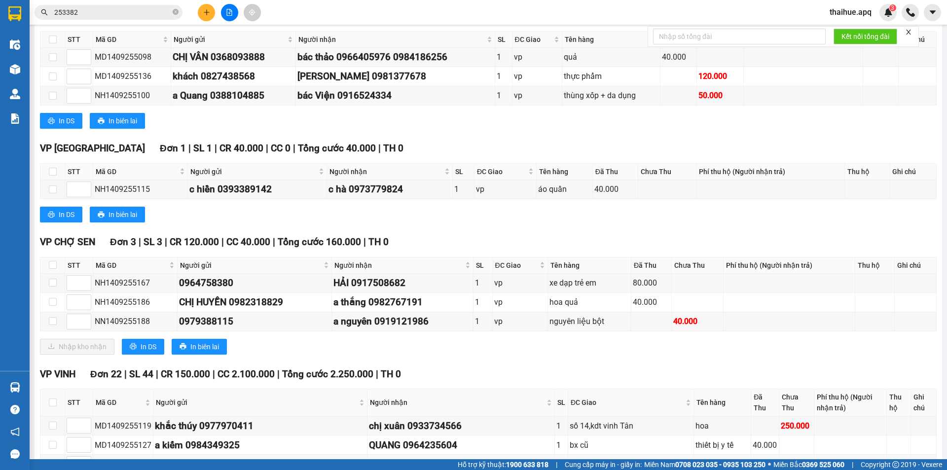
scroll to position [444, 0]
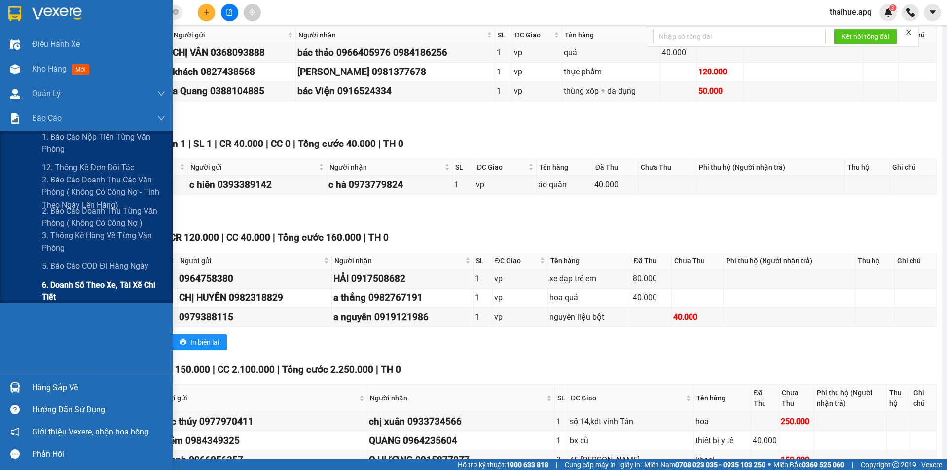
click at [81, 282] on span "6. Doanh số theo xe, tài xế chi tiết" at bounding box center [103, 291] width 123 height 25
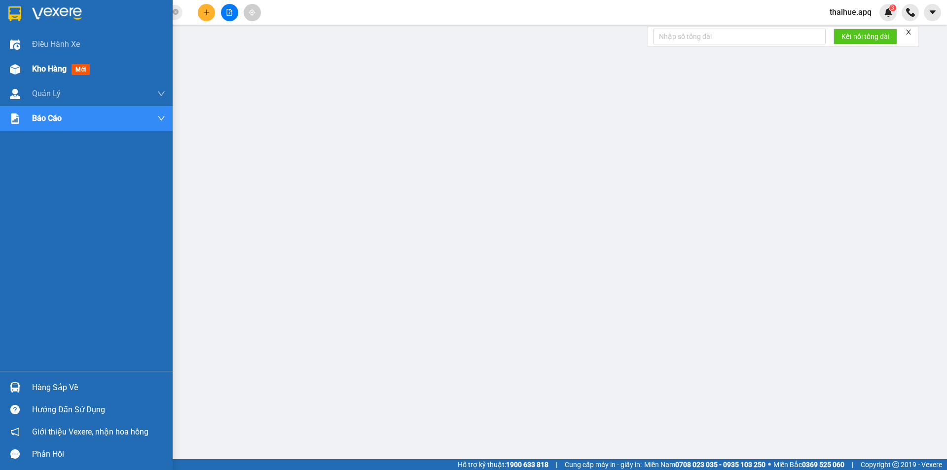
click at [53, 69] on span "Kho hàng" at bounding box center [49, 68] width 35 height 9
